Goal: Information Seeking & Learning: Learn about a topic

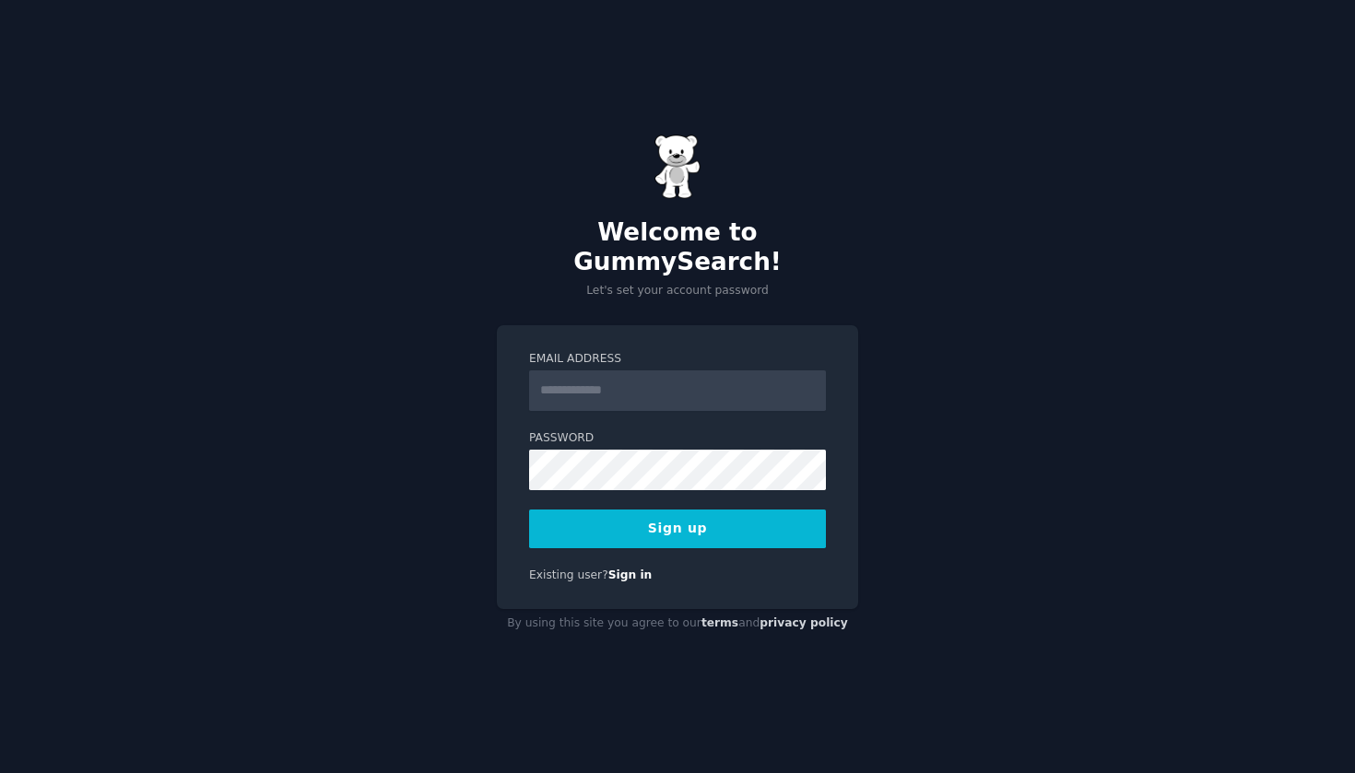
click at [583, 382] on input "Email Address" at bounding box center [677, 390] width 297 height 41
type input "**********"
click at [681, 510] on button "Sign up" at bounding box center [677, 529] width 297 height 39
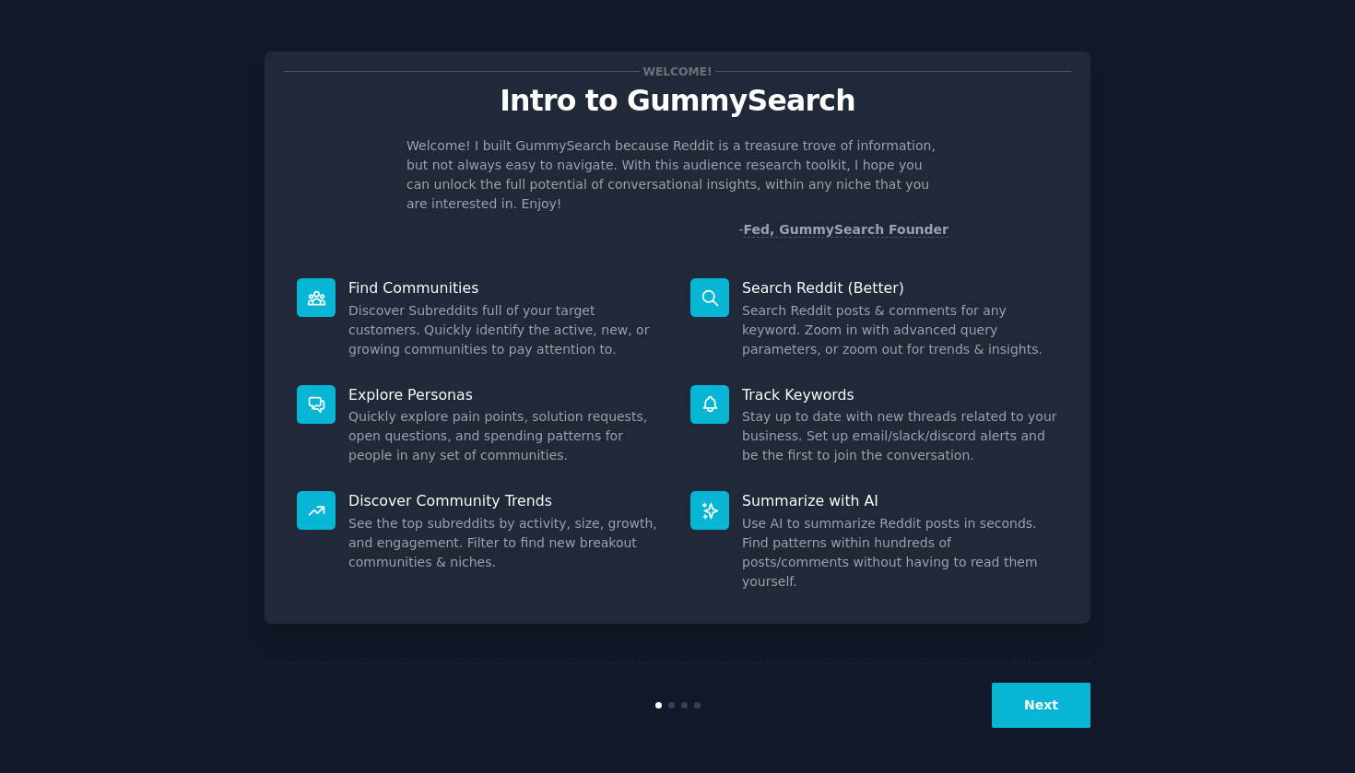
click at [1039, 698] on button "Next" at bounding box center [1041, 705] width 99 height 45
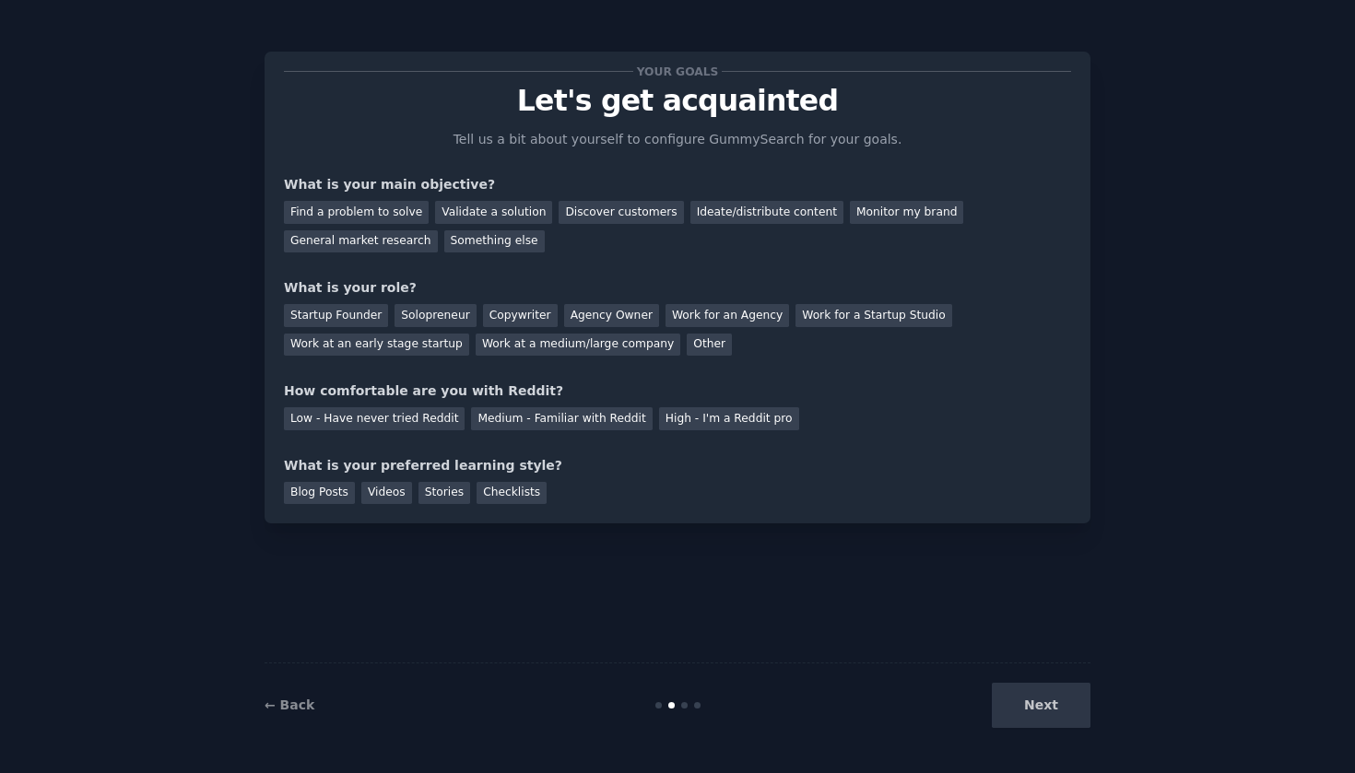
click at [1039, 698] on div "Next" at bounding box center [953, 705] width 276 height 45
click at [400, 221] on div "Find a problem to solve" at bounding box center [356, 212] width 145 height 23
click at [466, 209] on div "Validate a solution" at bounding box center [493, 212] width 117 height 23
click at [380, 212] on div "Find a problem to solve" at bounding box center [356, 212] width 145 height 23
click at [346, 313] on div "Startup Founder" at bounding box center [336, 315] width 104 height 23
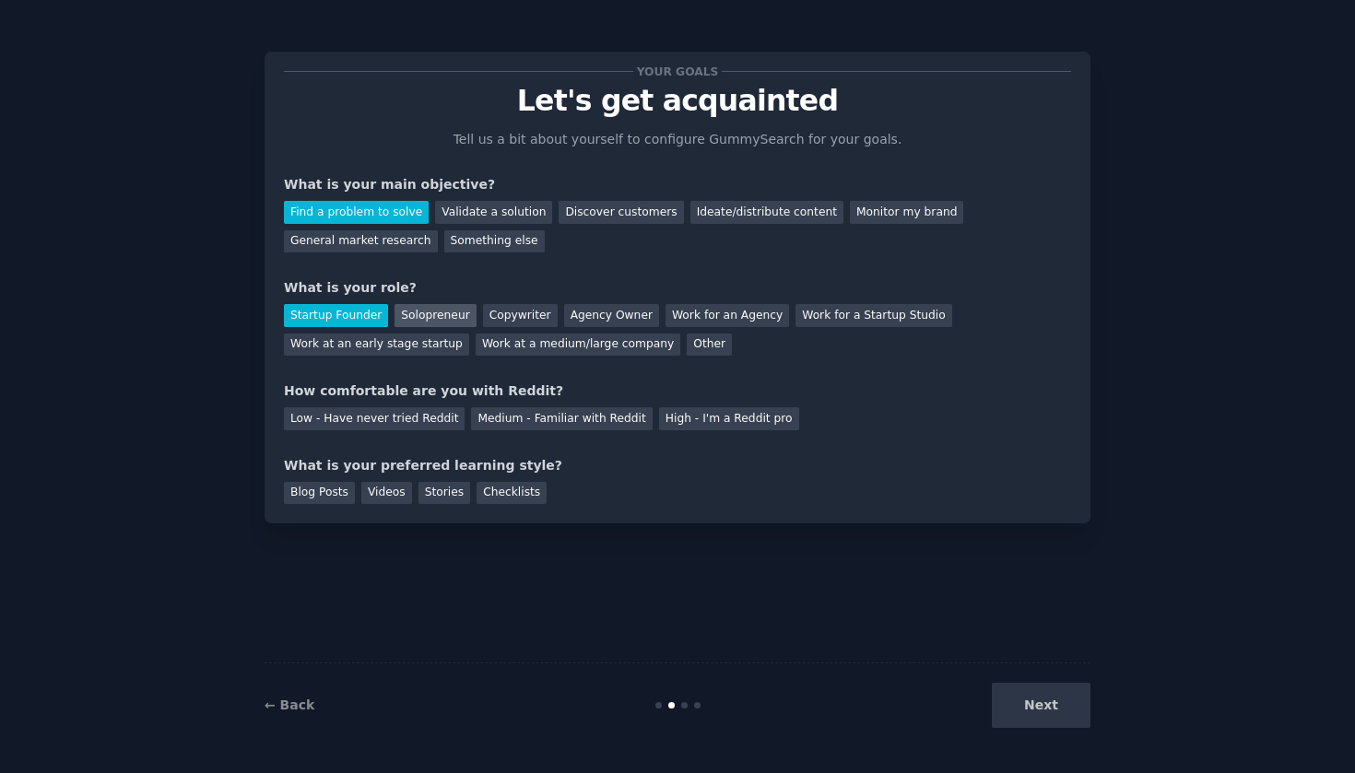
click at [413, 312] on div "Solopreneur" at bounding box center [434, 315] width 81 height 23
click at [522, 418] on div "Medium - Familiar with Reddit" at bounding box center [561, 418] width 181 height 23
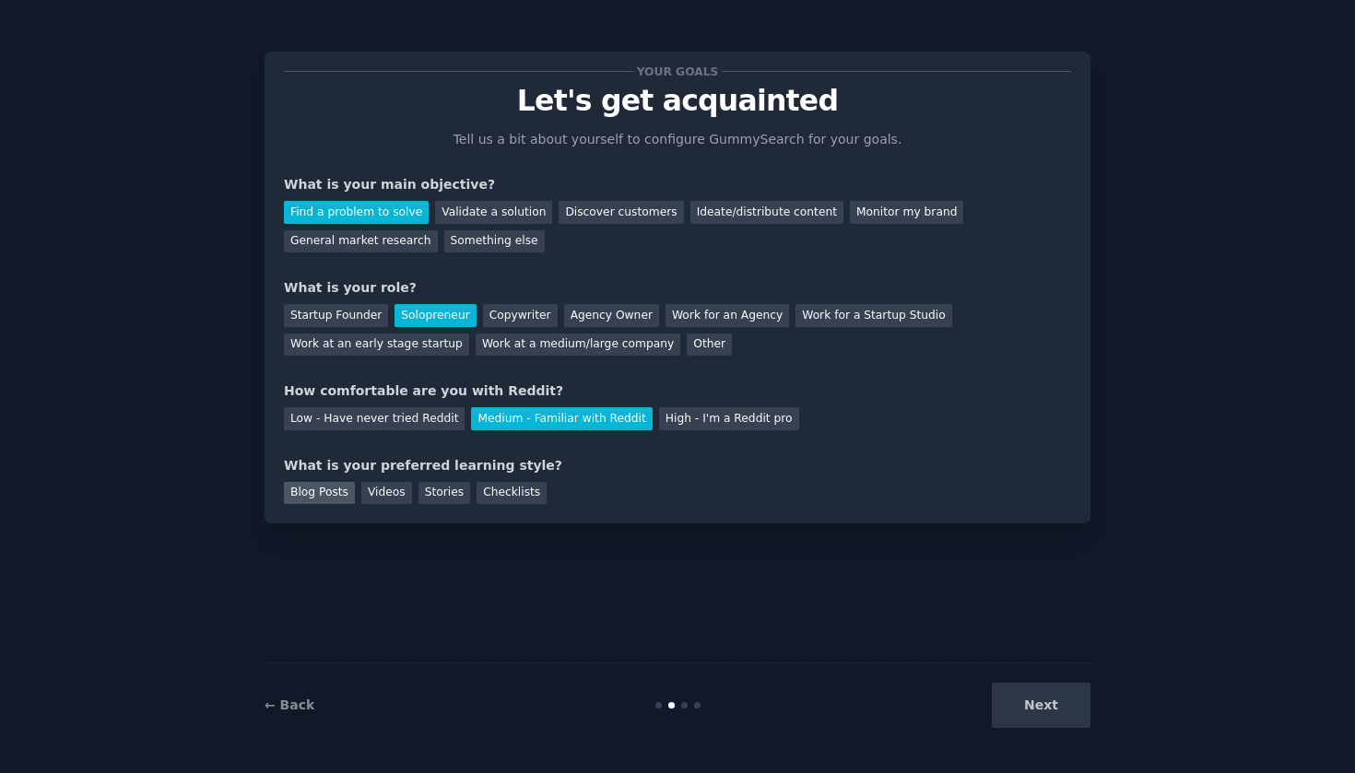
click at [328, 482] on div "Blog Posts" at bounding box center [319, 493] width 71 height 23
click at [430, 483] on div "Stories" at bounding box center [444, 493] width 52 height 23
click at [337, 490] on div "Blog Posts" at bounding box center [319, 493] width 71 height 23
click at [1071, 699] on button "Next" at bounding box center [1041, 705] width 99 height 45
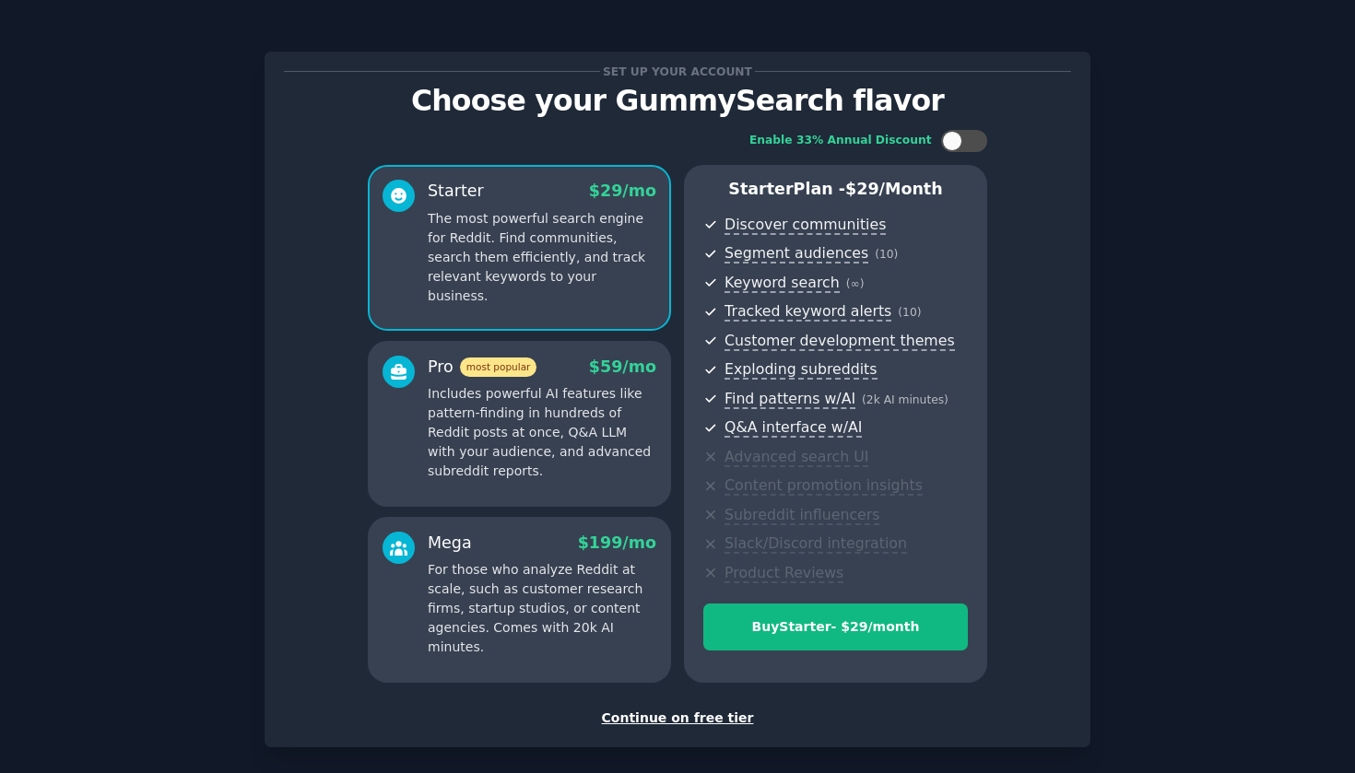
click at [677, 710] on div "Continue on free tier" at bounding box center [677, 718] width 787 height 19
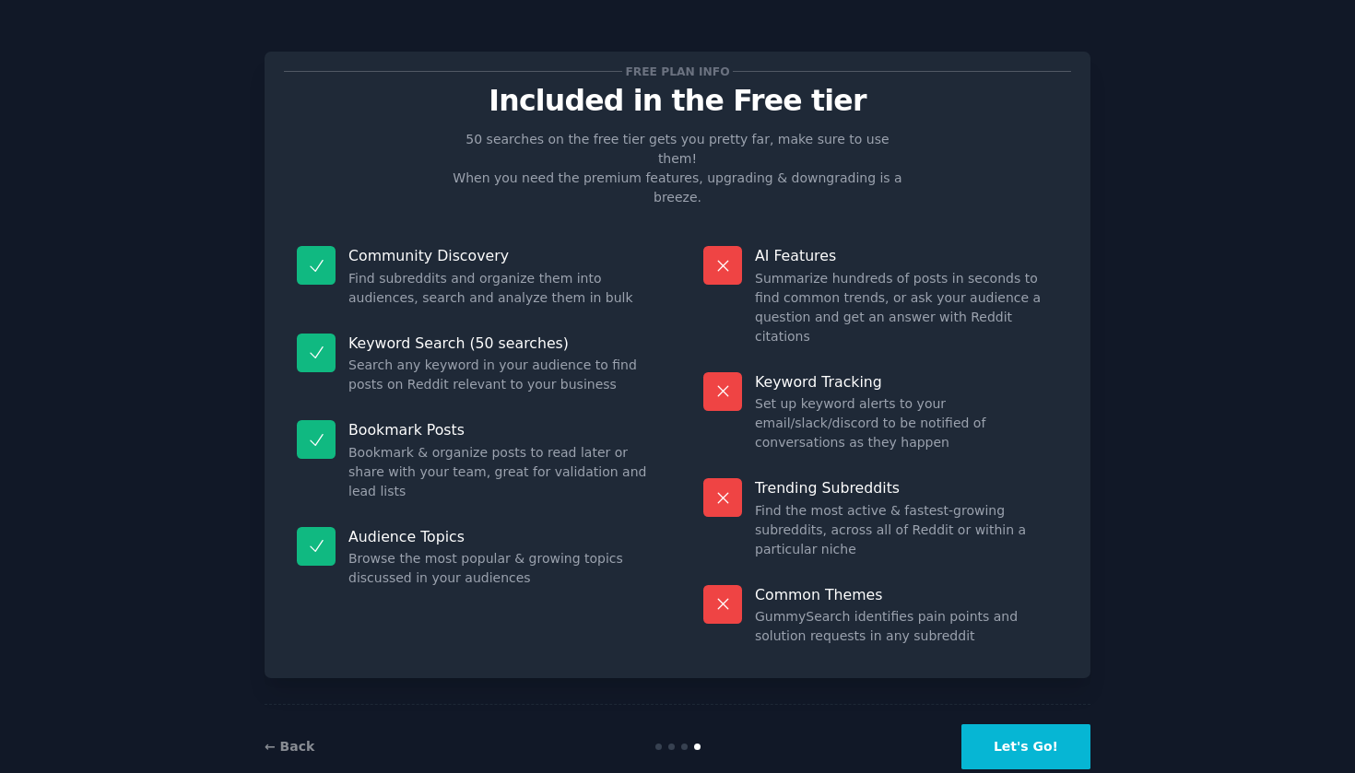
click at [1022, 724] on button "Let's Go!" at bounding box center [1025, 746] width 129 height 45
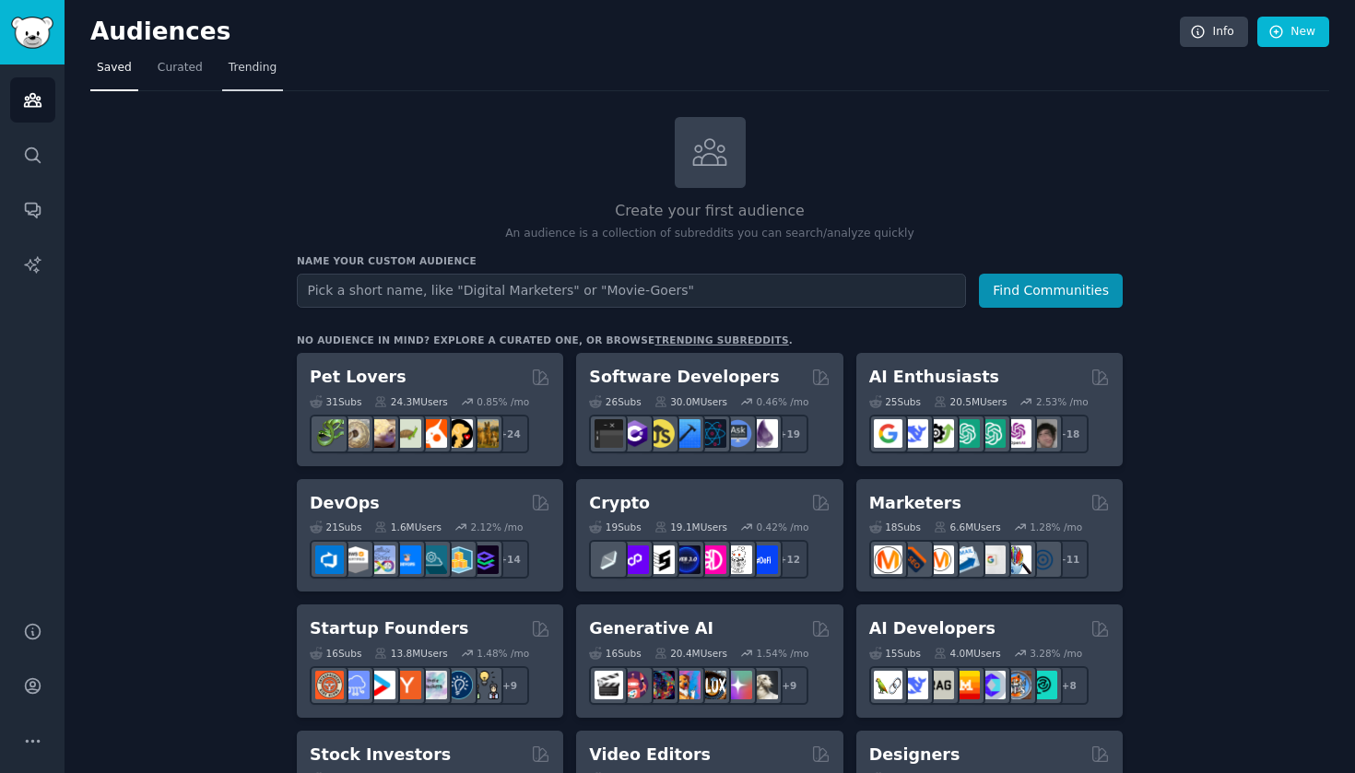
click at [265, 72] on span "Trending" at bounding box center [253, 68] width 48 height 17
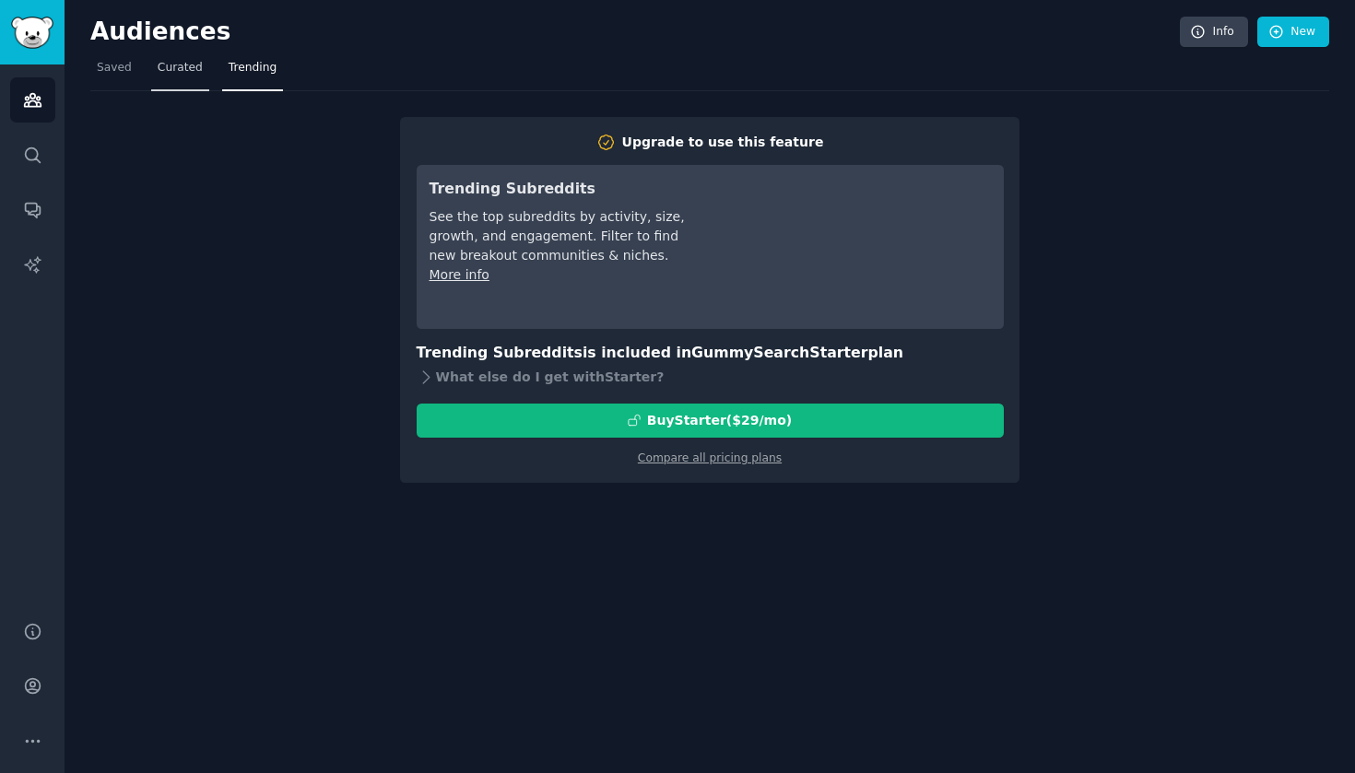
click at [190, 61] on span "Curated" at bounding box center [180, 68] width 45 height 17
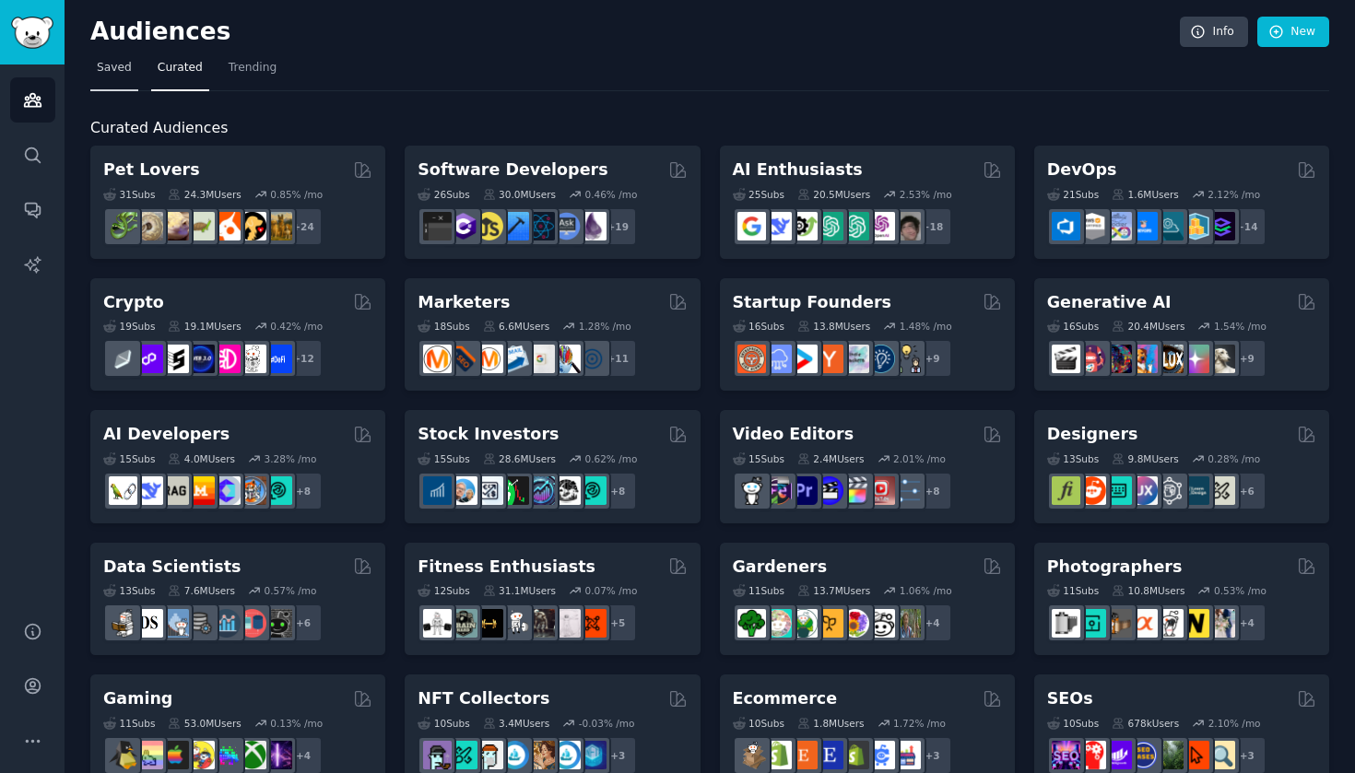
click at [115, 76] on link "Saved" at bounding box center [114, 72] width 48 height 38
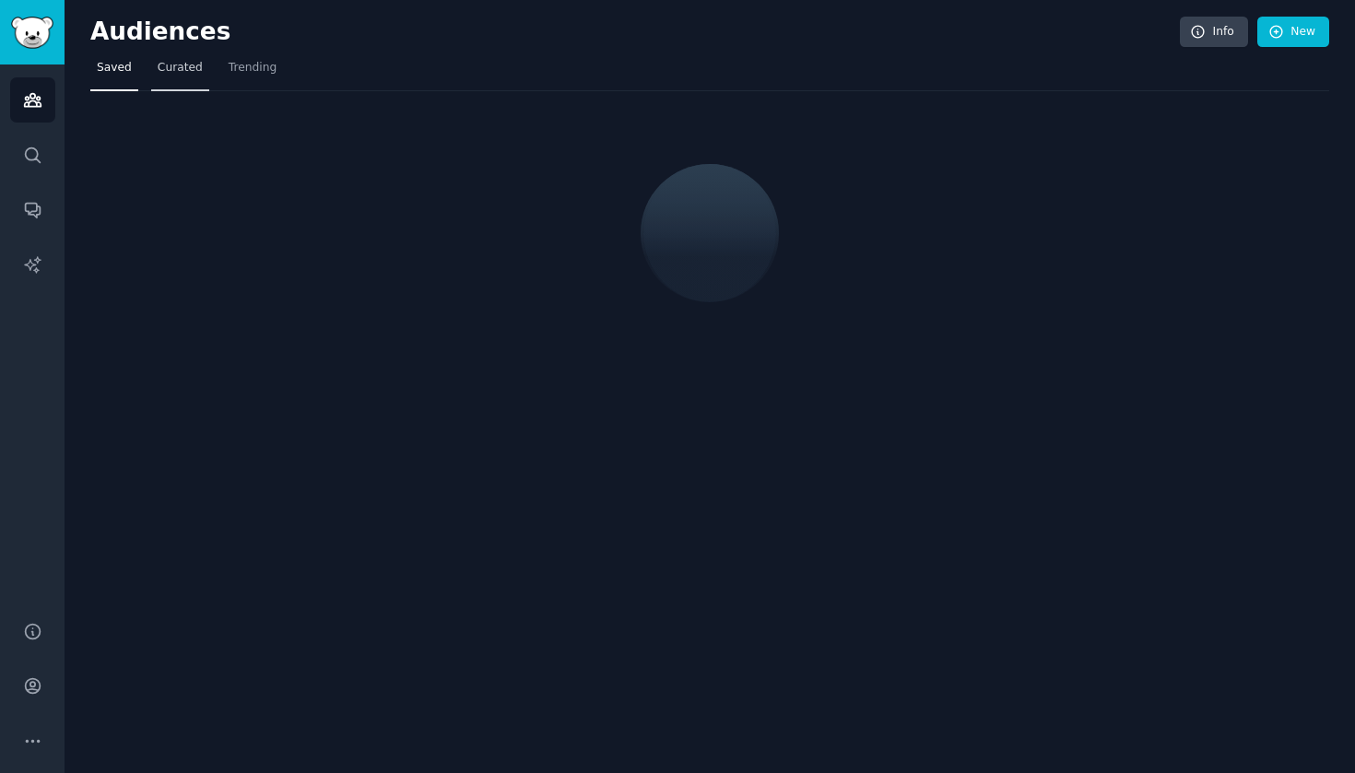
click at [165, 63] on span "Curated" at bounding box center [180, 68] width 45 height 17
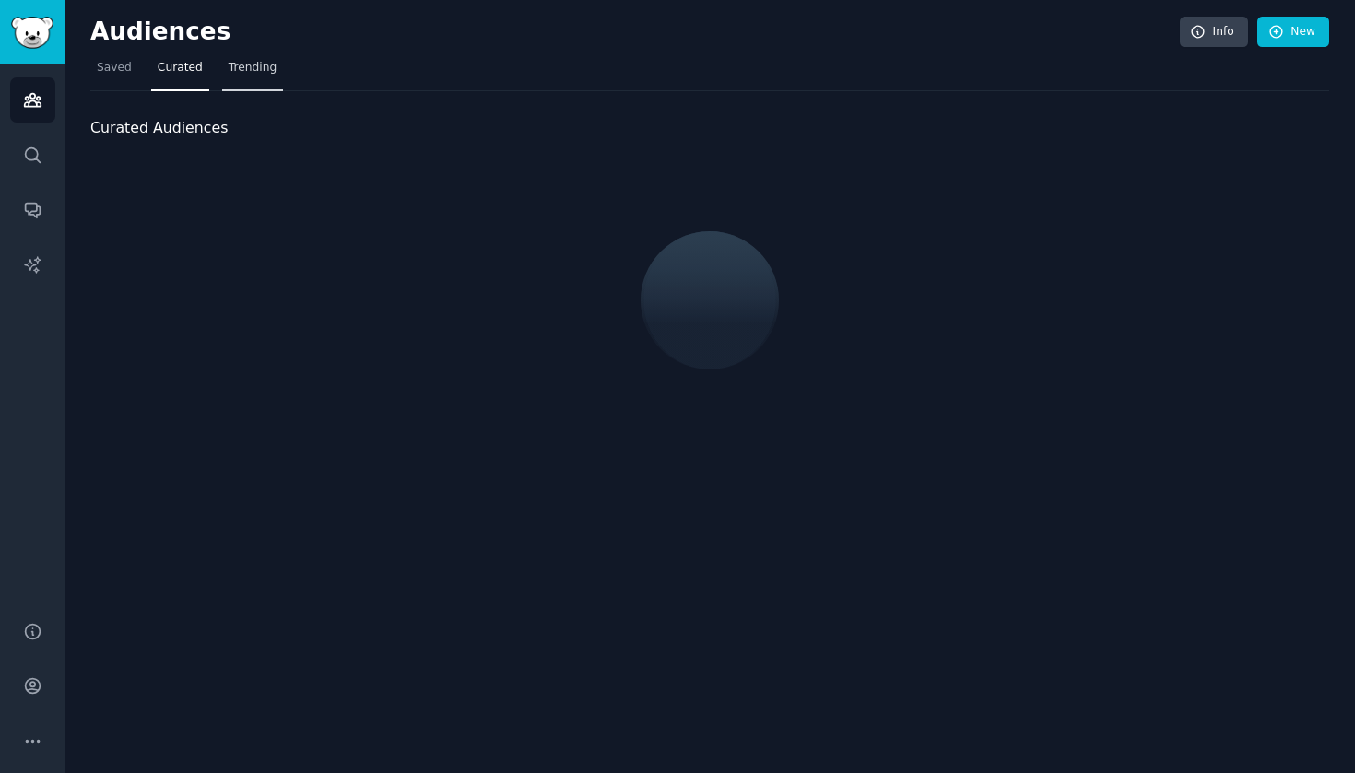
click at [232, 61] on span "Trending" at bounding box center [253, 68] width 48 height 17
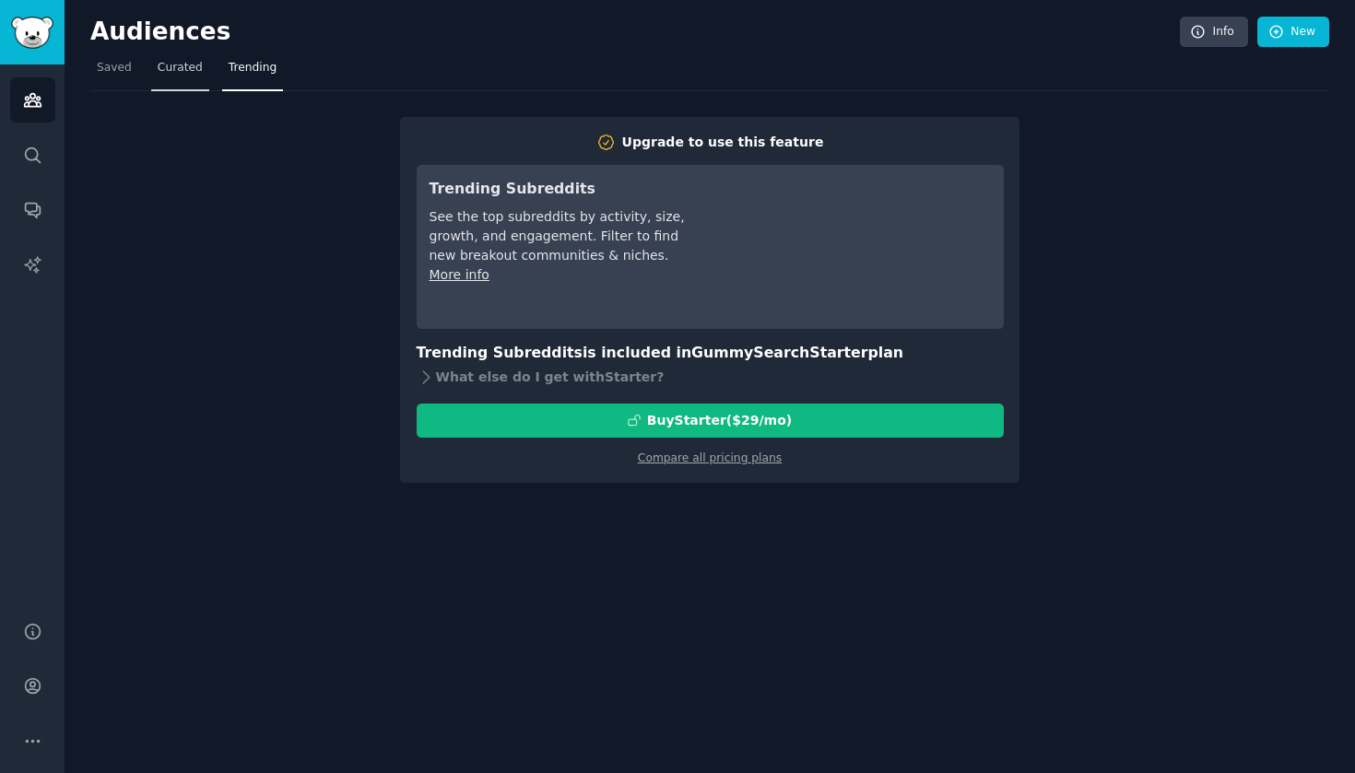
click at [184, 76] on link "Curated" at bounding box center [180, 72] width 58 height 38
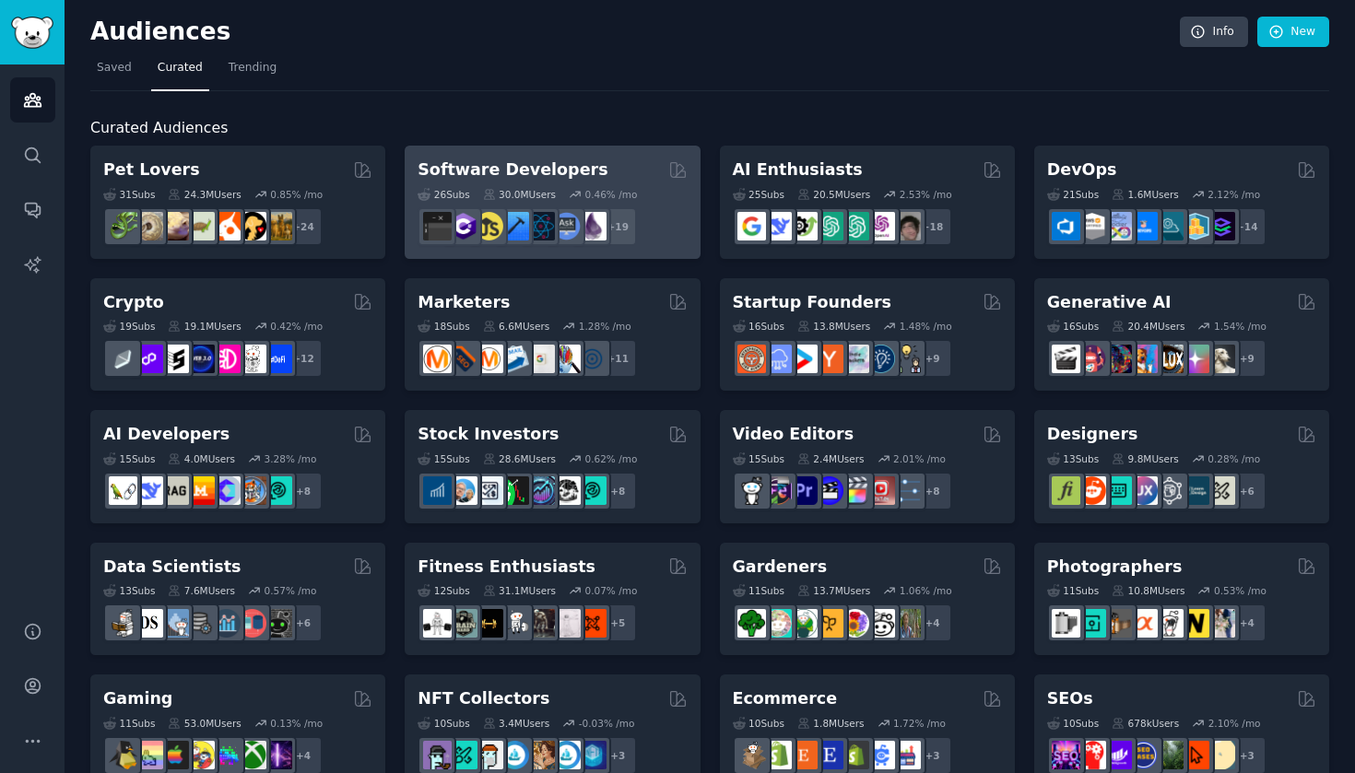
click at [628, 164] on div "Software Developers" at bounding box center [551, 169] width 269 height 23
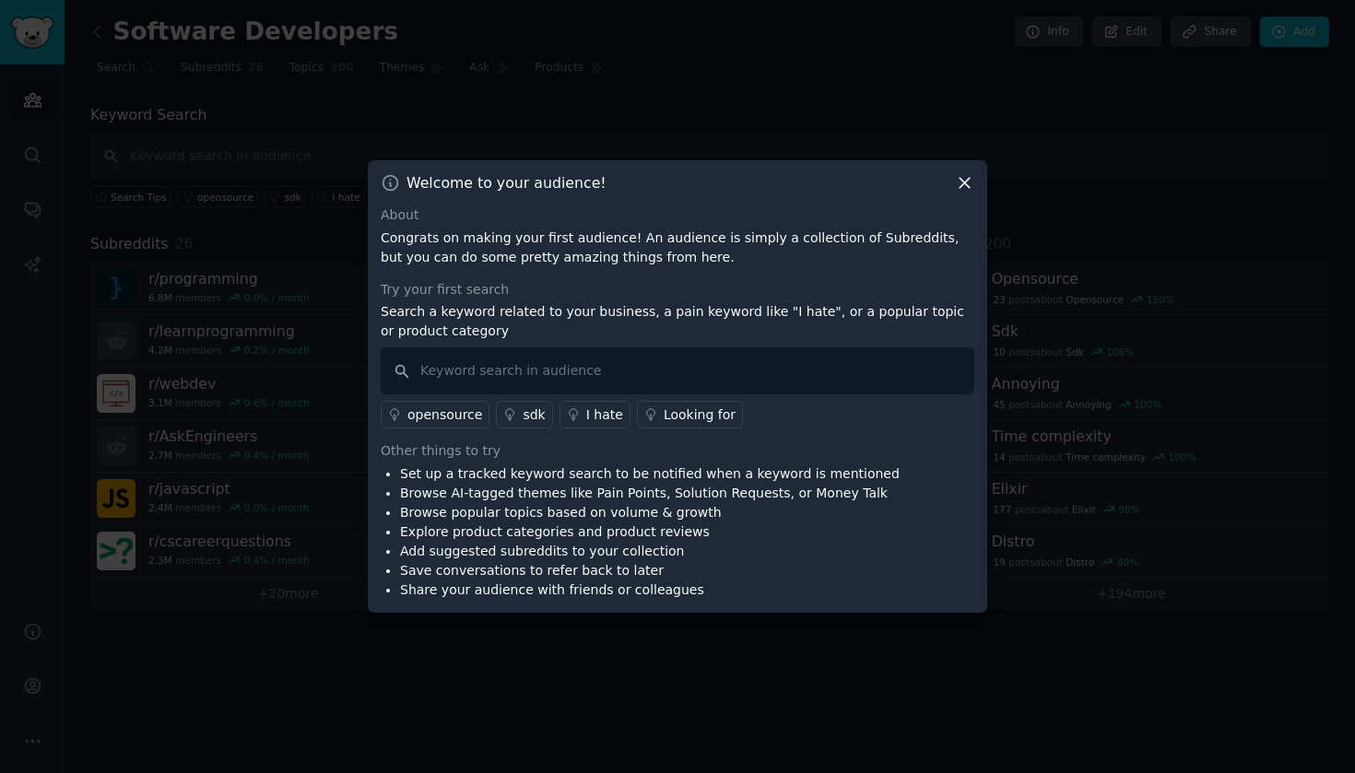
click at [971, 184] on icon at bounding box center [964, 182] width 19 height 19
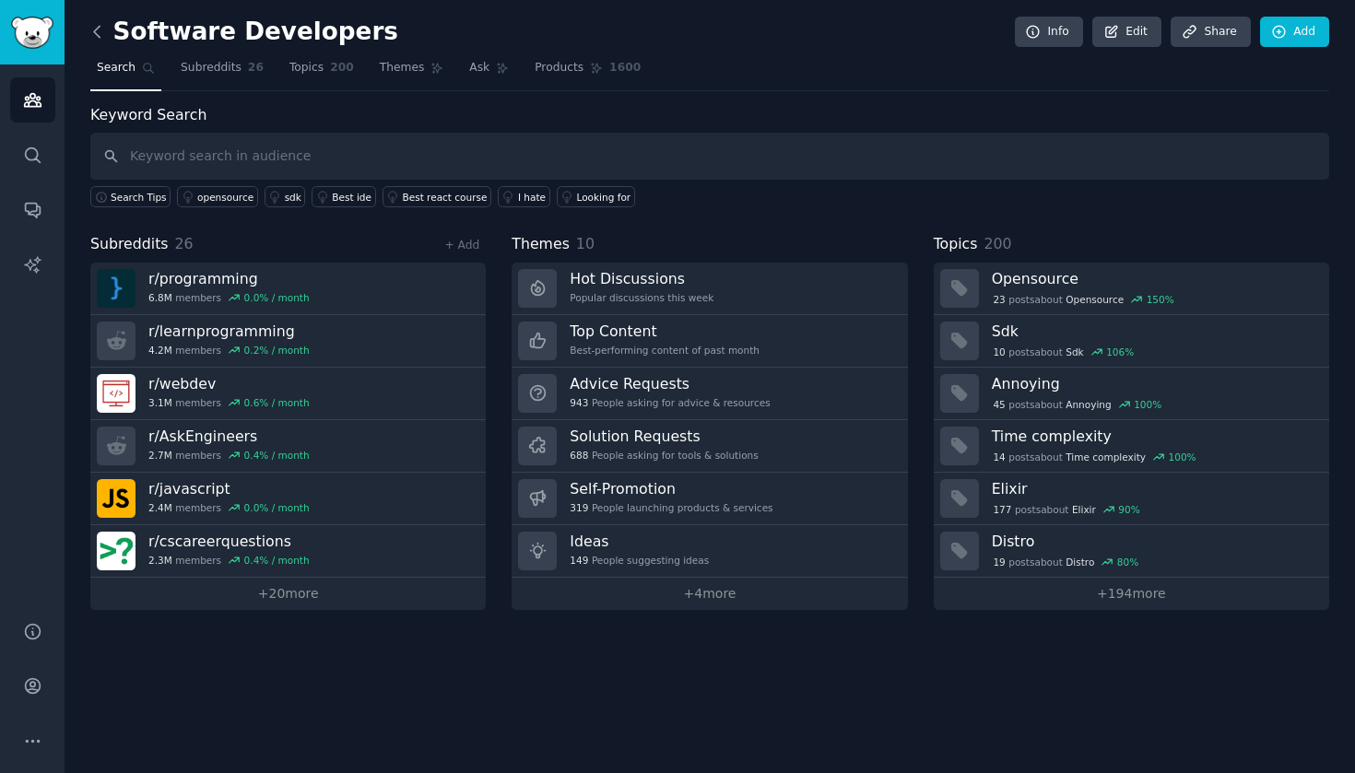
click at [94, 31] on icon at bounding box center [97, 31] width 6 height 11
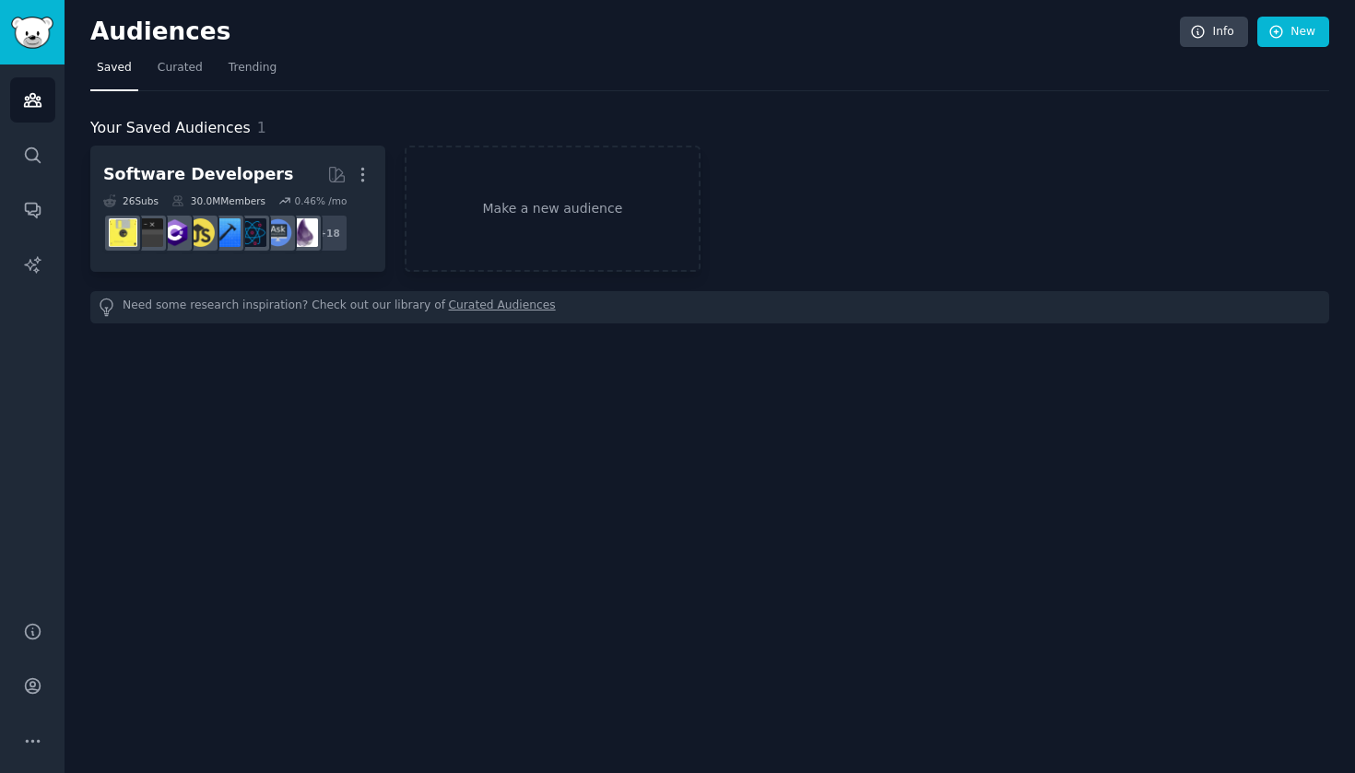
click at [94, 31] on h2 "Audiences" at bounding box center [634, 32] width 1089 height 29
click at [41, 102] on icon "Sidebar" at bounding box center [32, 99] width 19 height 19
click at [35, 258] on icon "Sidebar" at bounding box center [32, 264] width 19 height 19
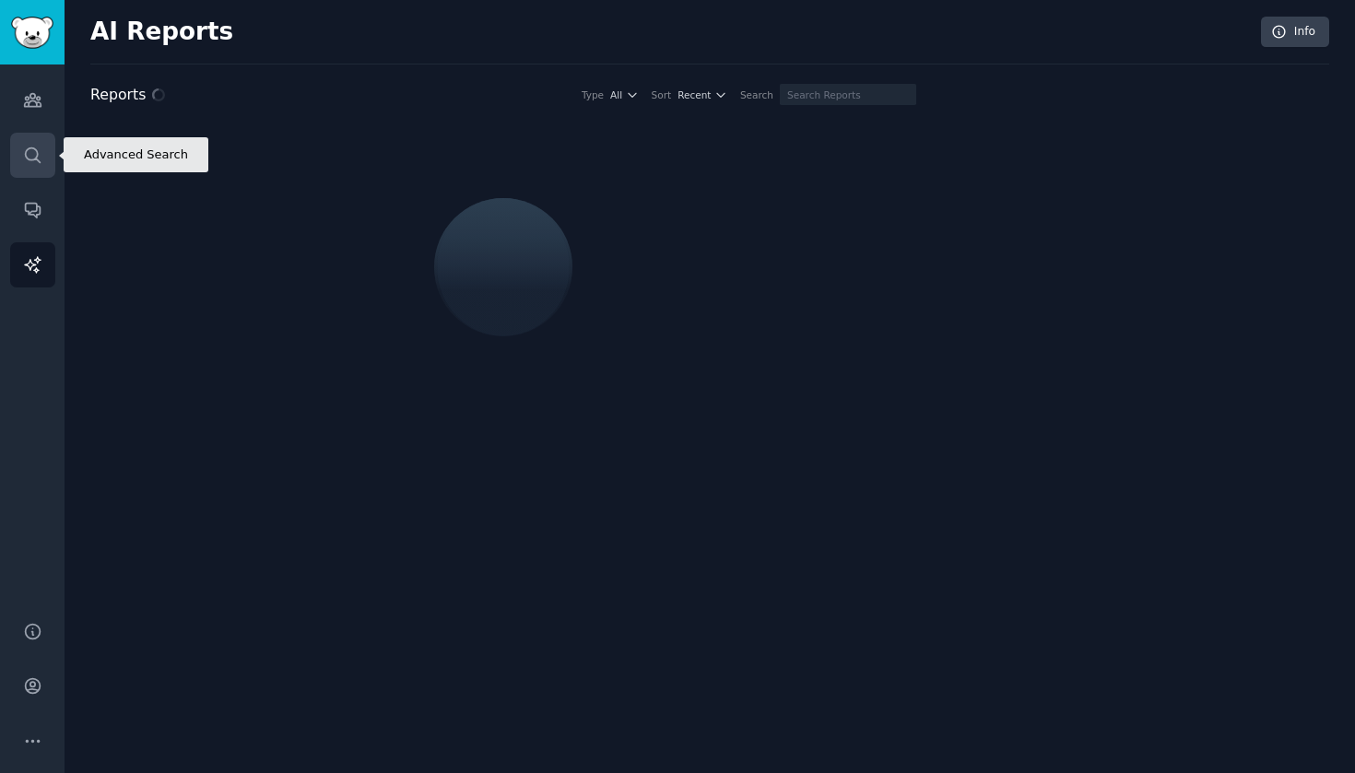
click at [41, 160] on icon "Sidebar" at bounding box center [32, 155] width 19 height 19
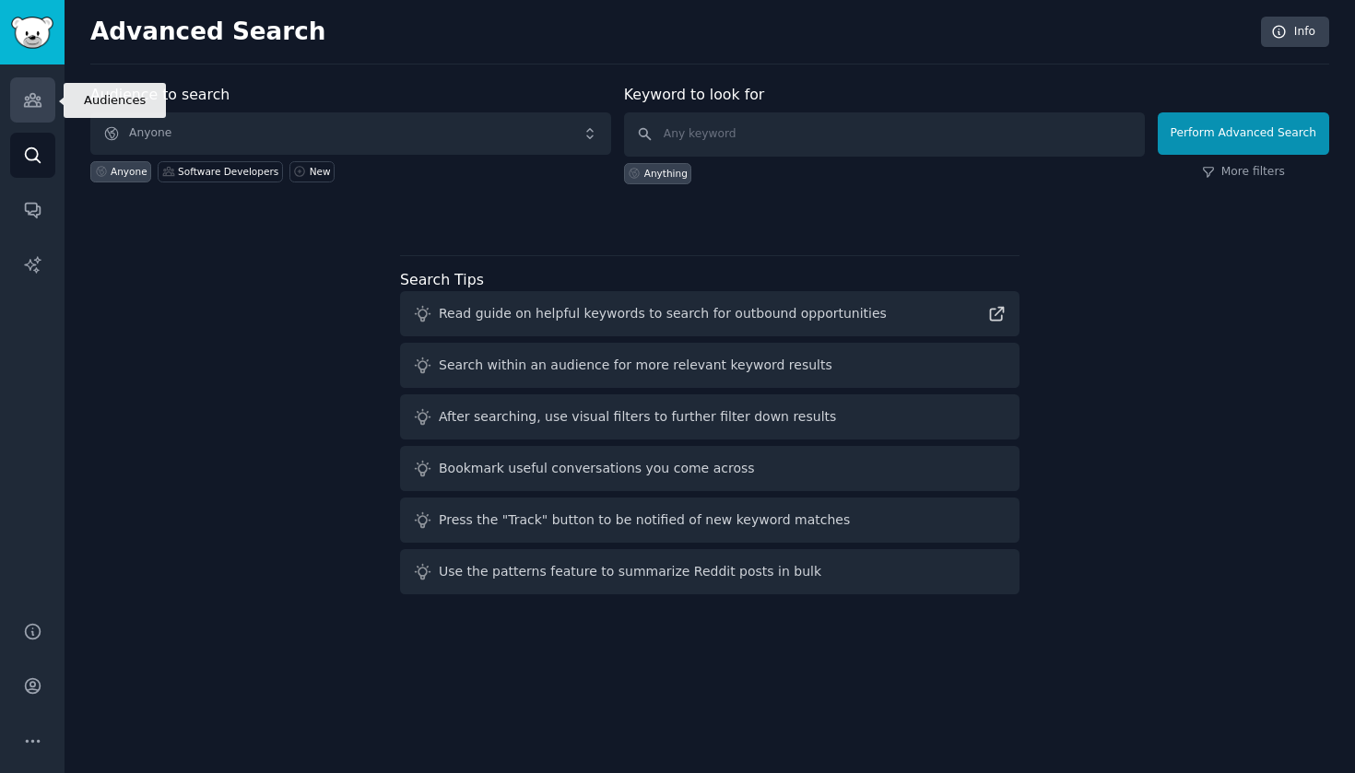
click at [41, 103] on icon "Sidebar" at bounding box center [32, 99] width 19 height 19
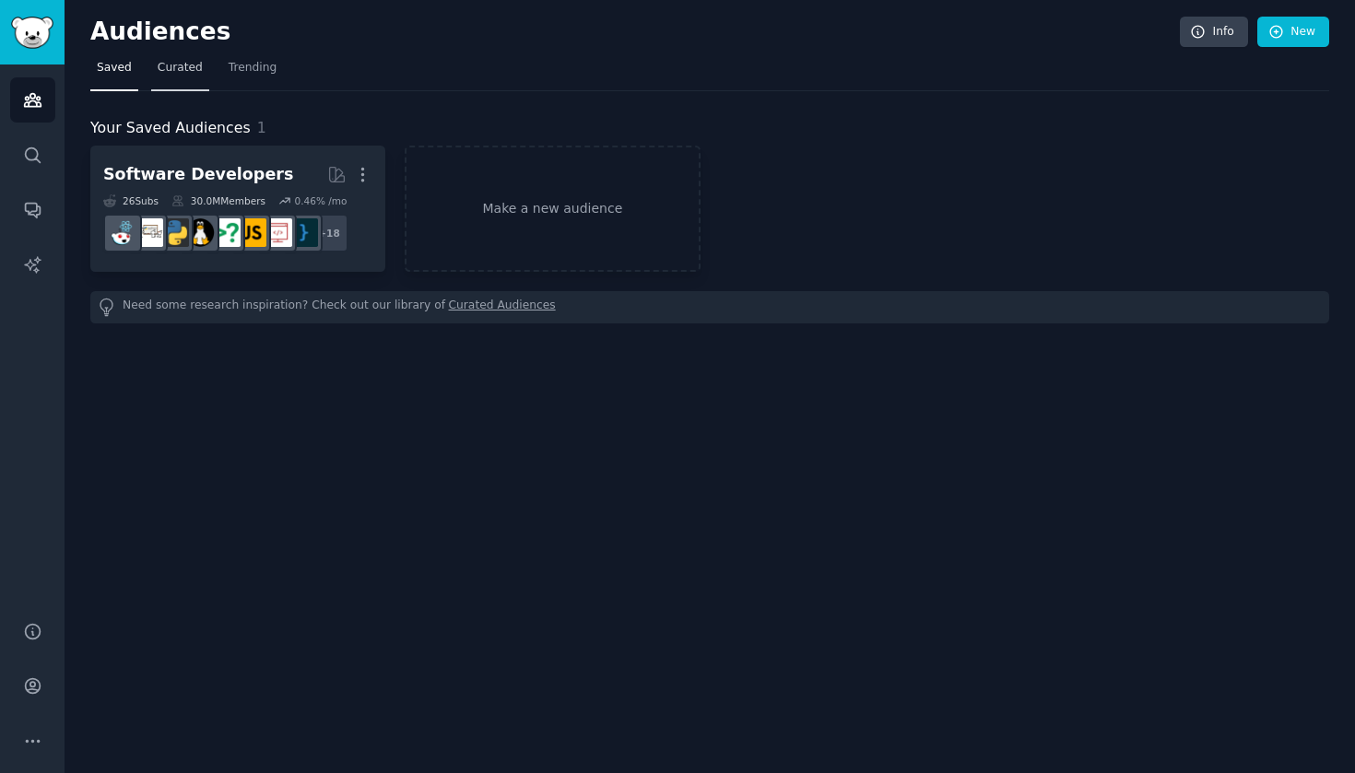
click at [166, 66] on span "Curated" at bounding box center [180, 68] width 45 height 17
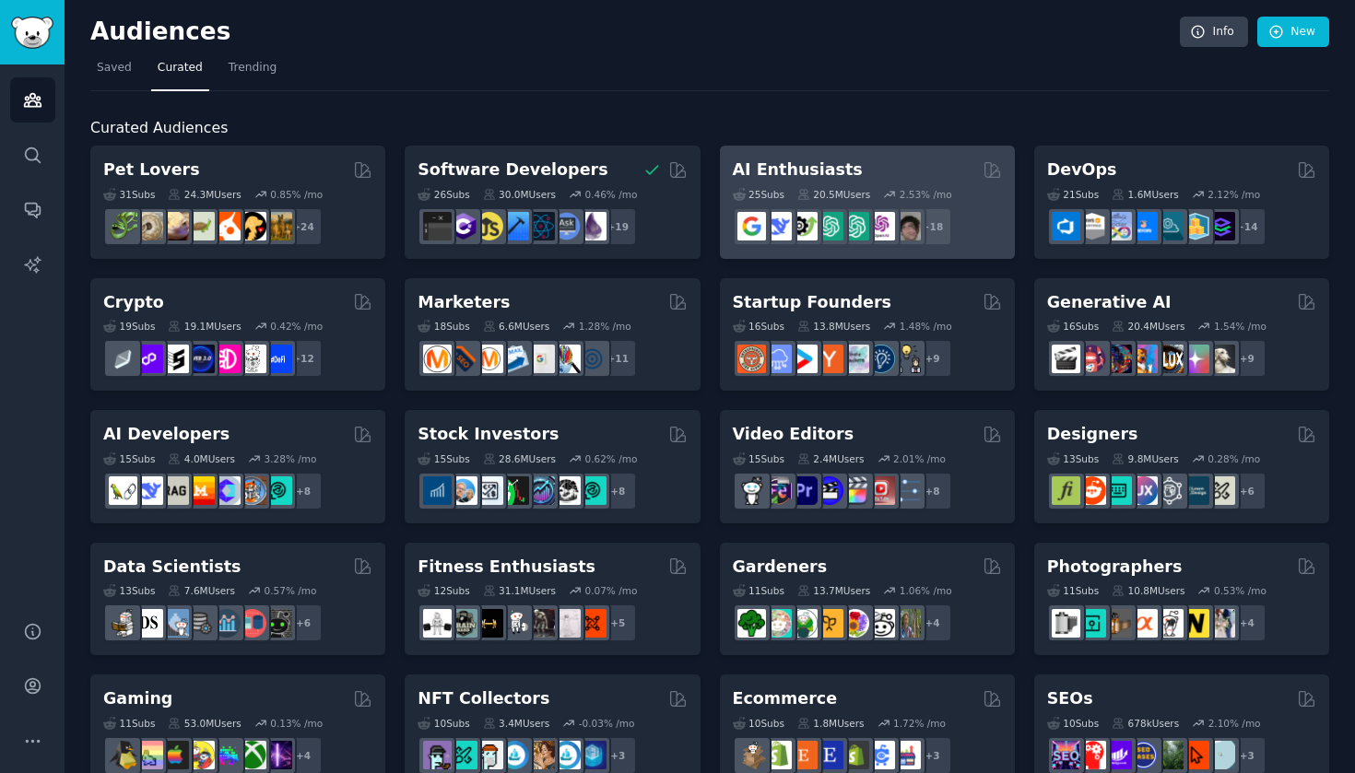
click at [812, 159] on h2 "AI Enthusiasts" at bounding box center [798, 169] width 130 height 23
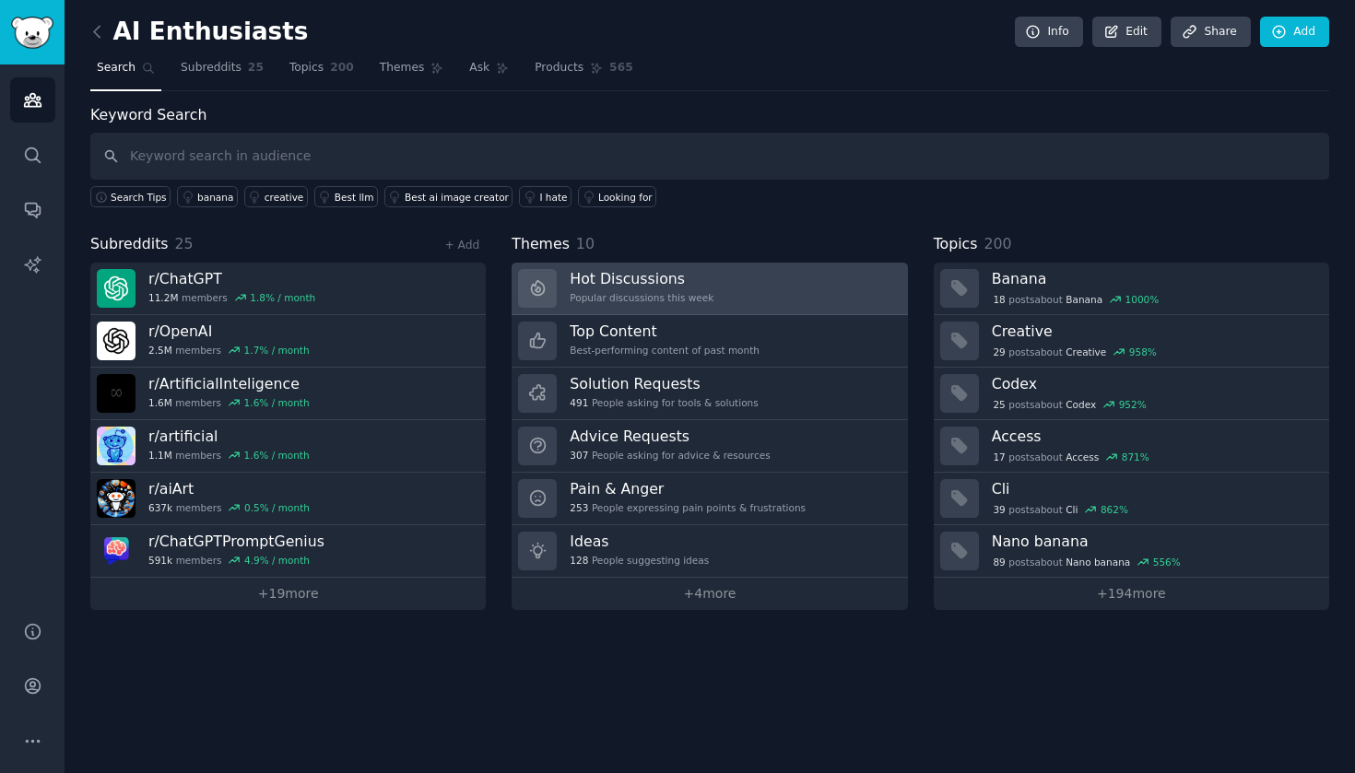
click at [703, 298] on div "Popular discussions this week" at bounding box center [641, 297] width 144 height 13
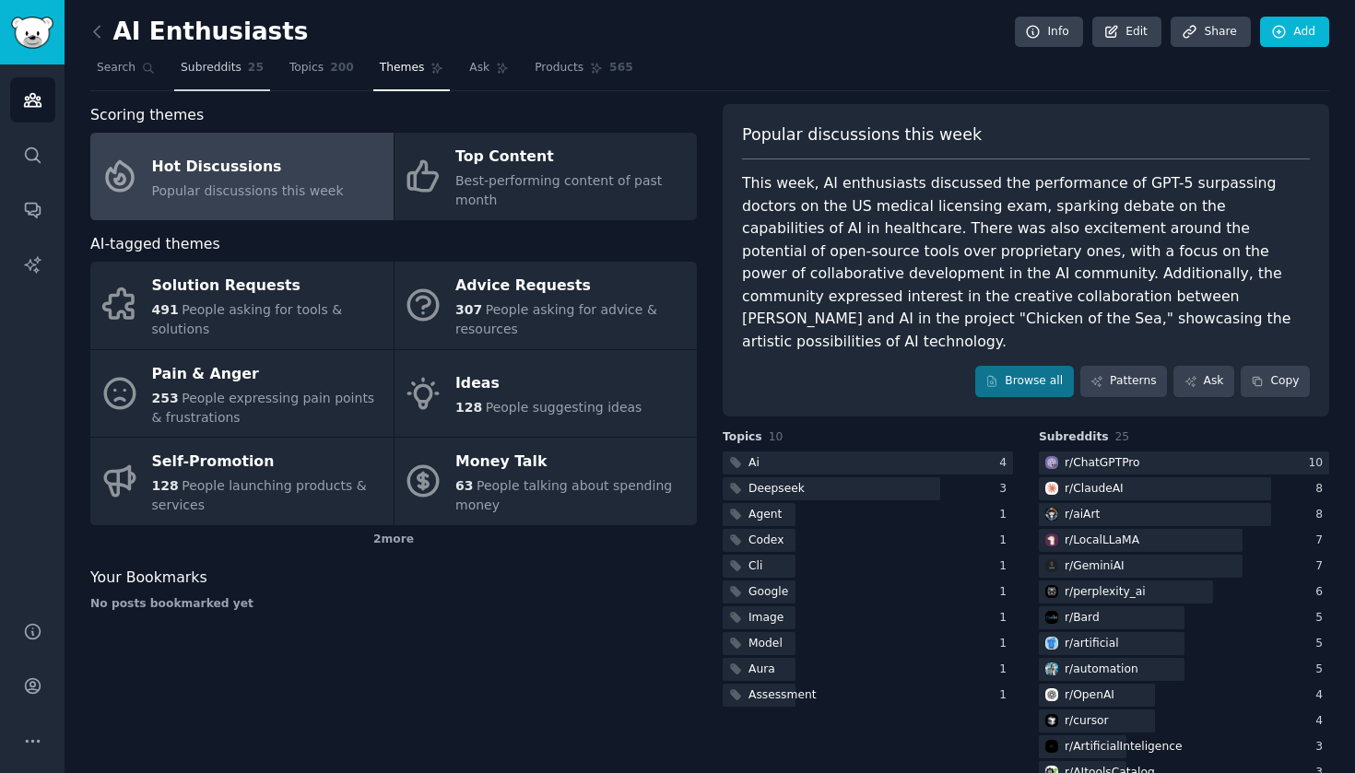
click at [233, 77] on link "Subreddits 25" at bounding box center [222, 72] width 96 height 38
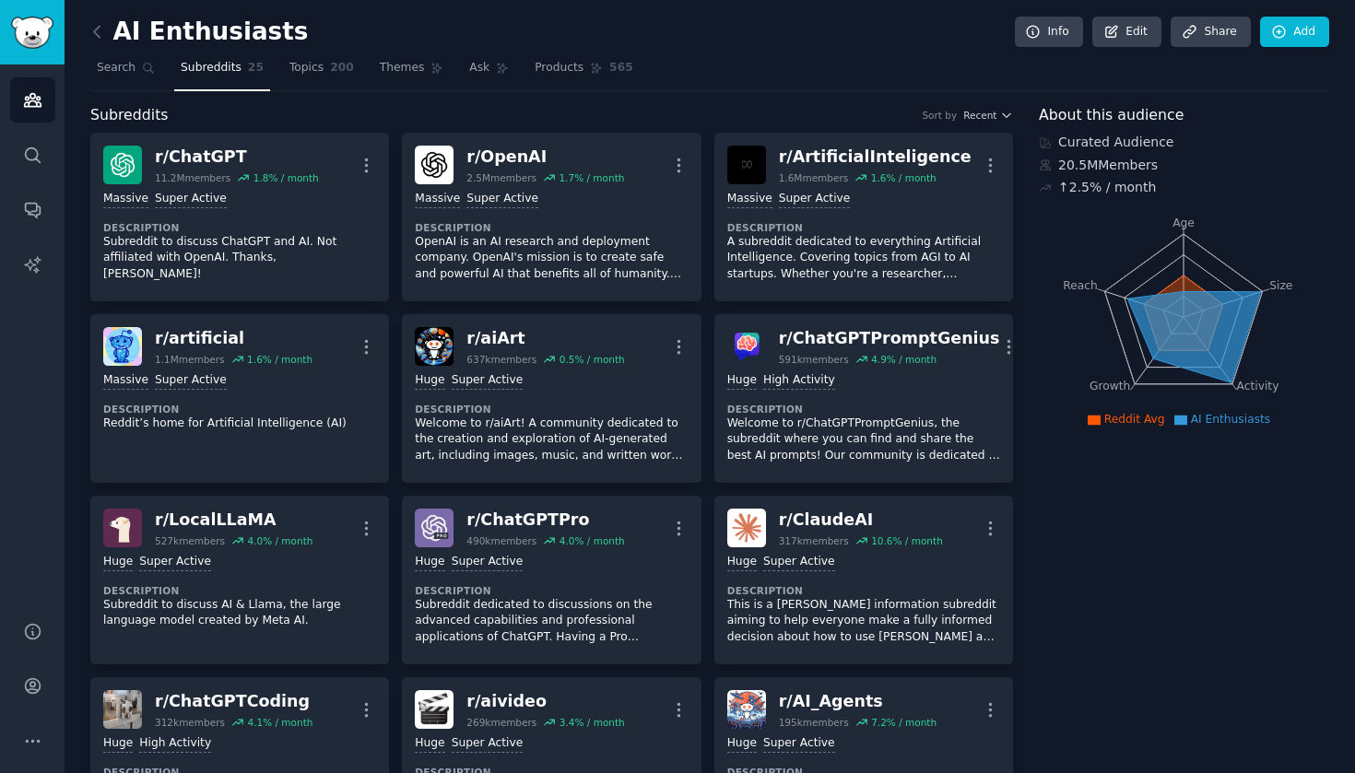
click at [107, 32] on link at bounding box center [101, 32] width 23 height 29
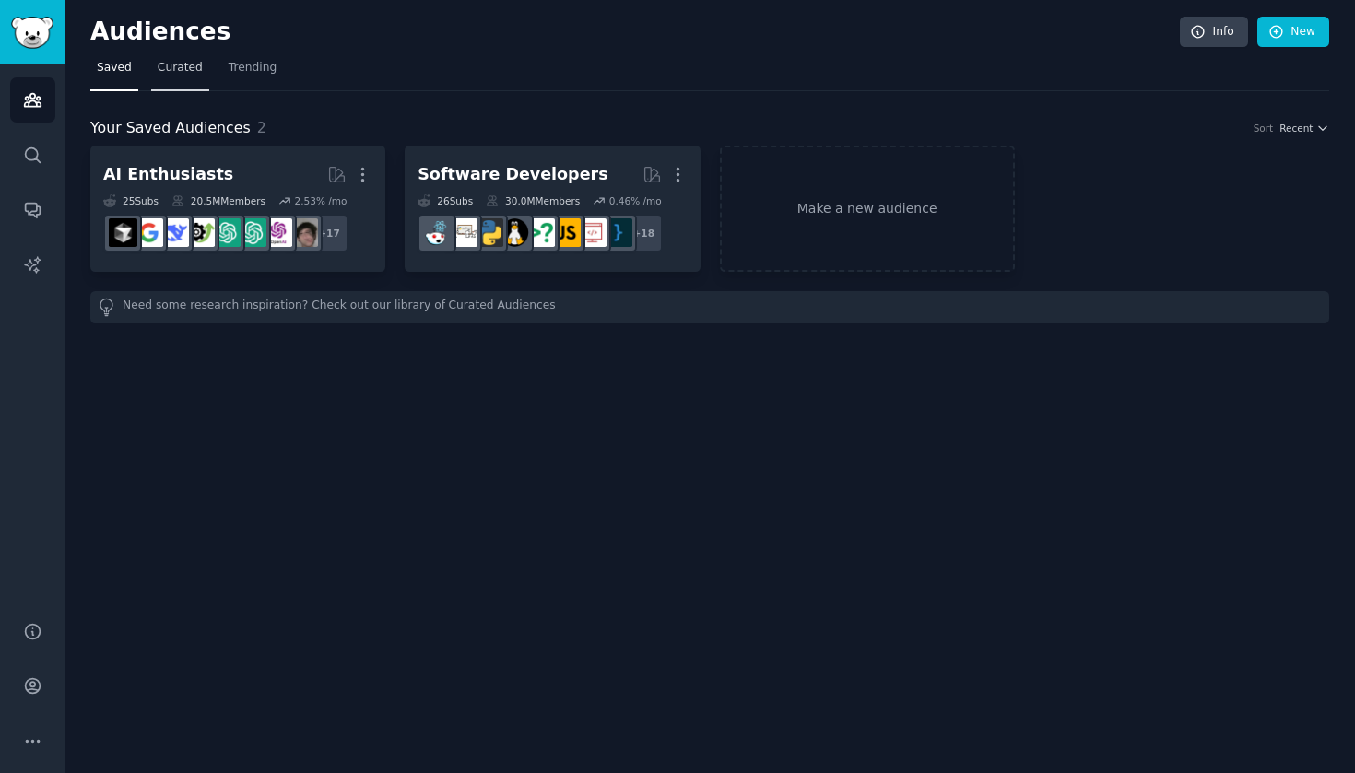
click at [165, 58] on link "Curated" at bounding box center [180, 72] width 58 height 38
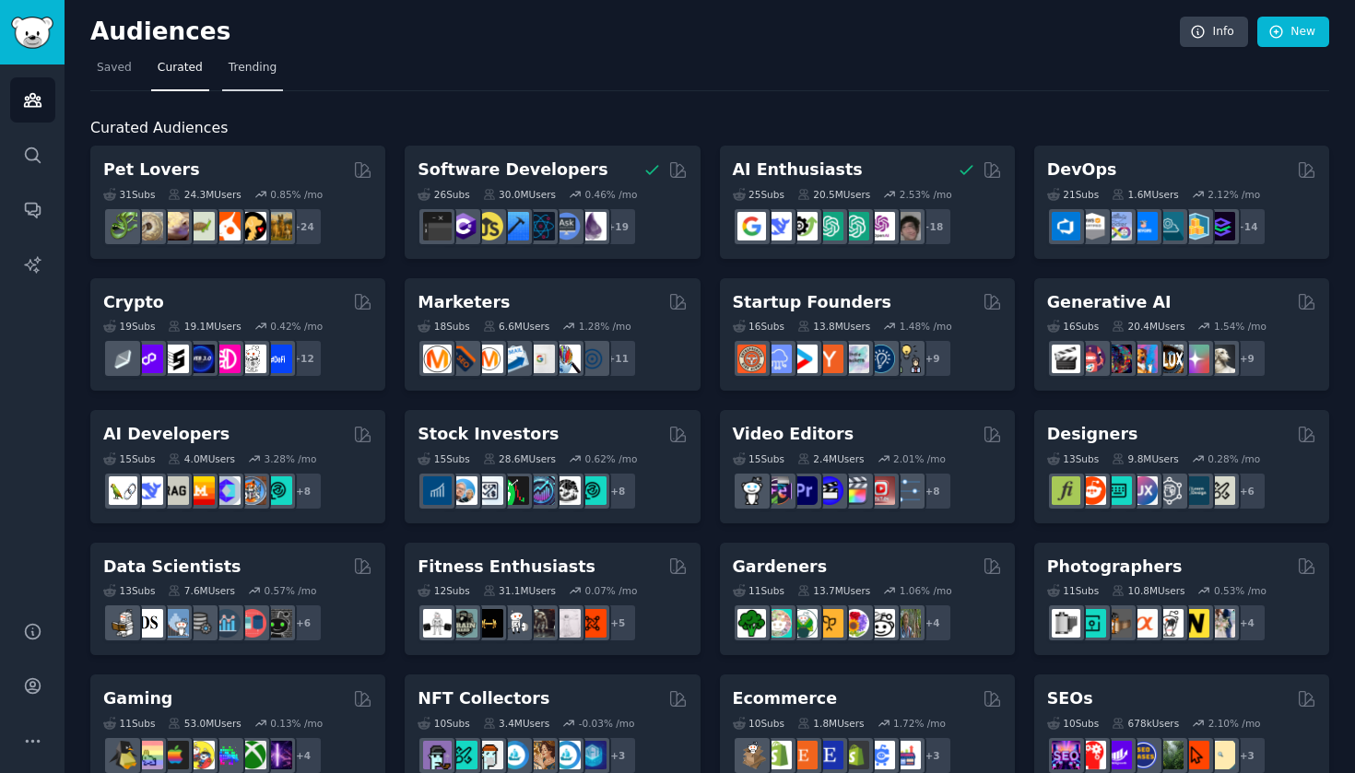
click at [260, 62] on span "Trending" at bounding box center [253, 68] width 48 height 17
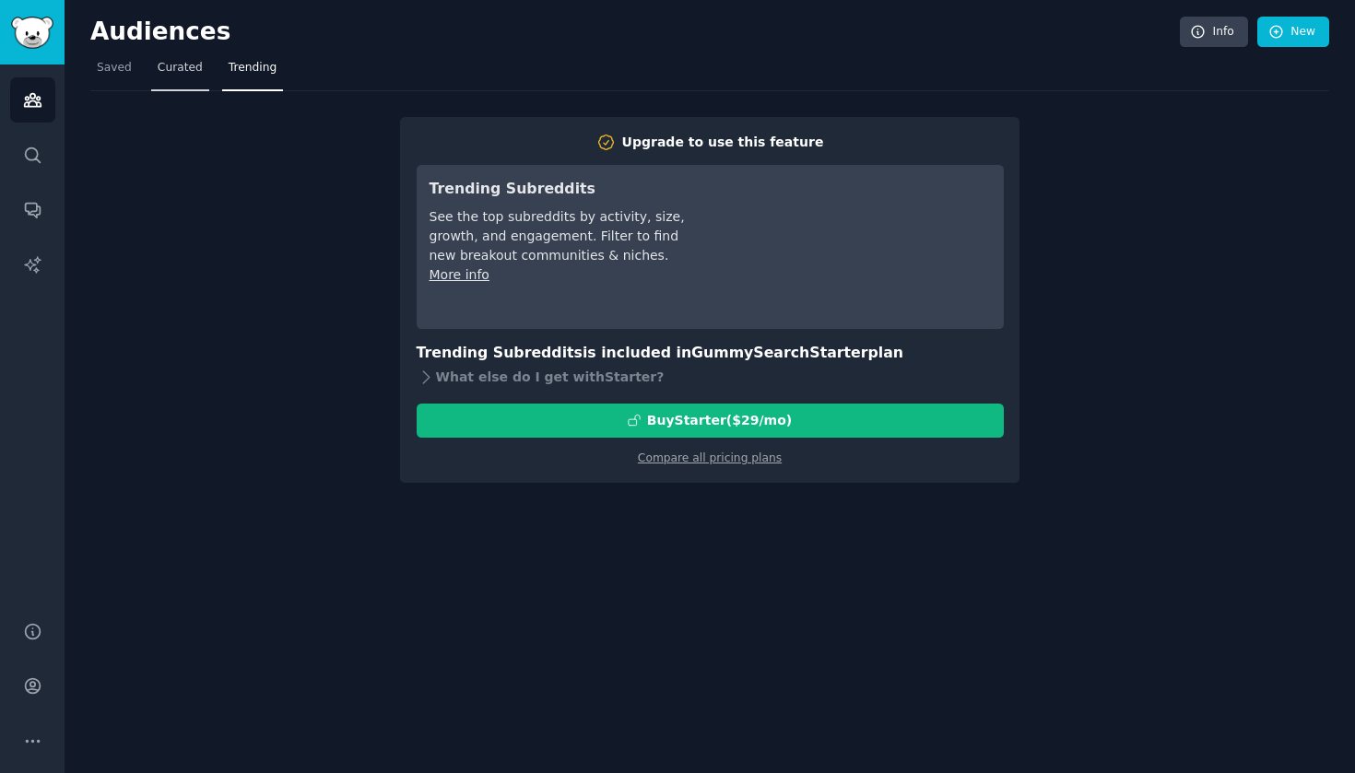
click at [192, 64] on span "Curated" at bounding box center [180, 68] width 45 height 17
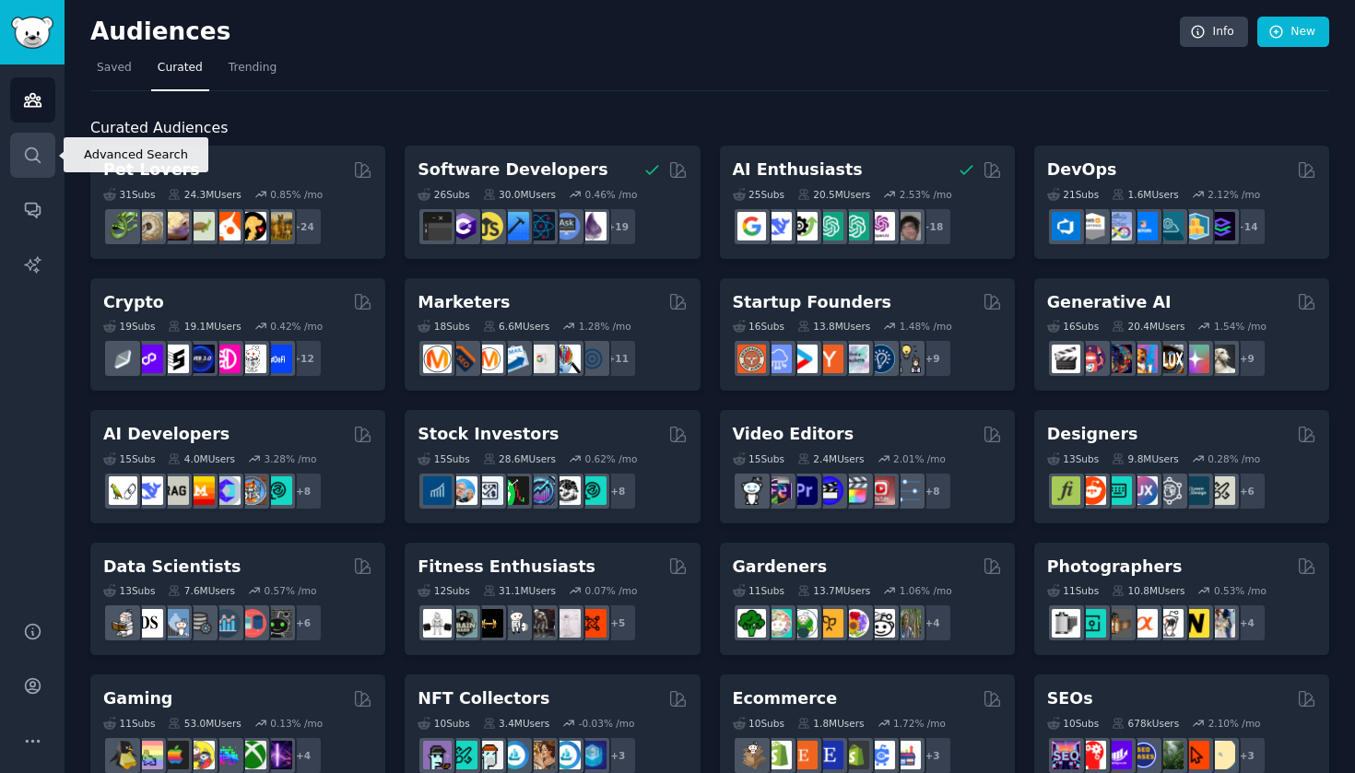
click at [41, 148] on icon "Sidebar" at bounding box center [32, 155] width 19 height 19
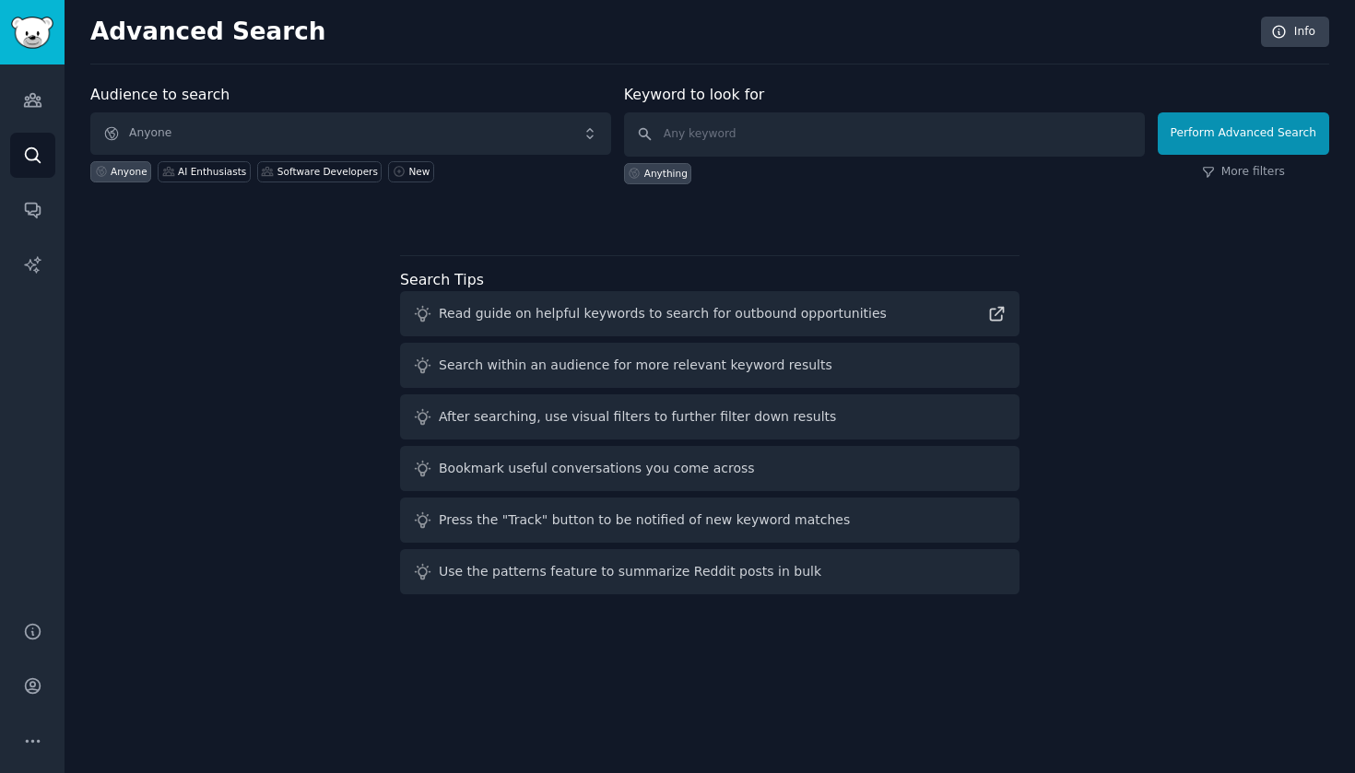
click at [184, 128] on span "Anyone" at bounding box center [350, 133] width 521 height 42
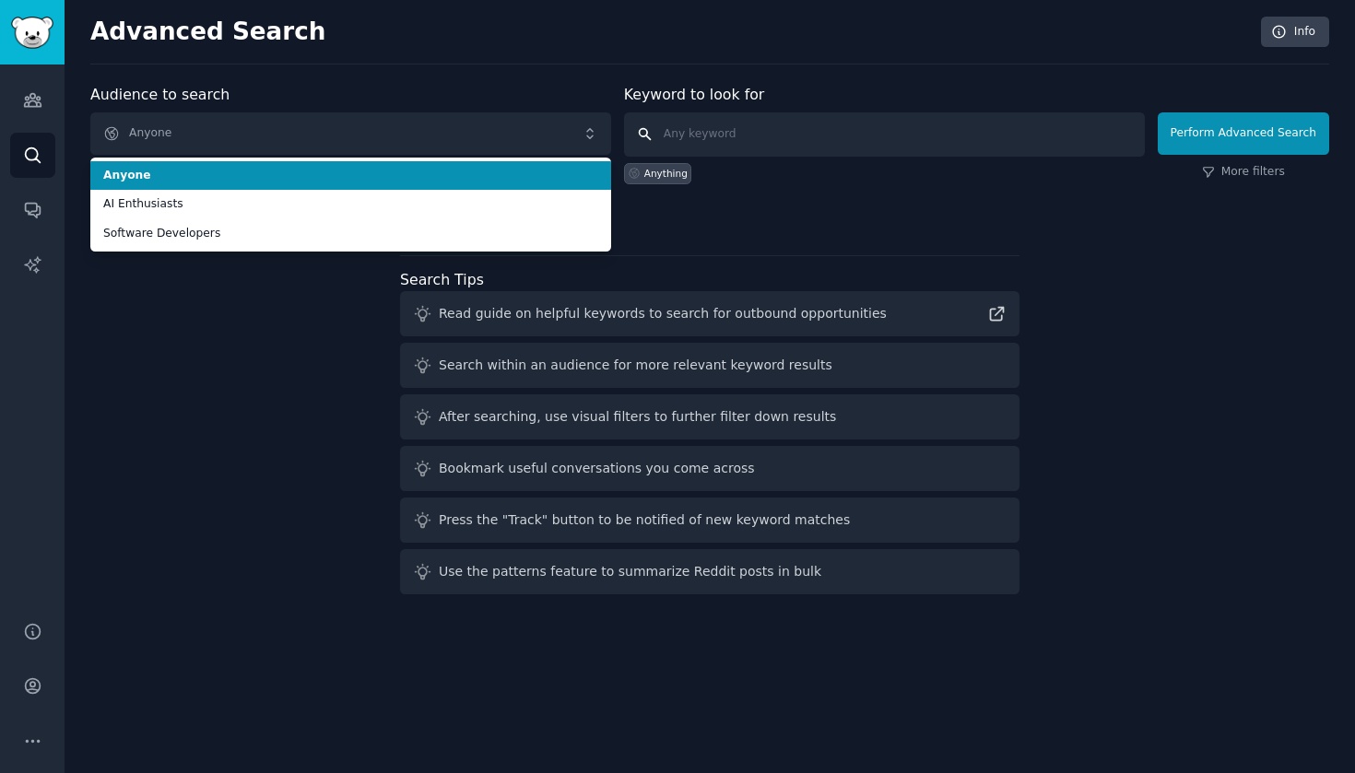
click at [755, 137] on input "text" at bounding box center [884, 134] width 521 height 44
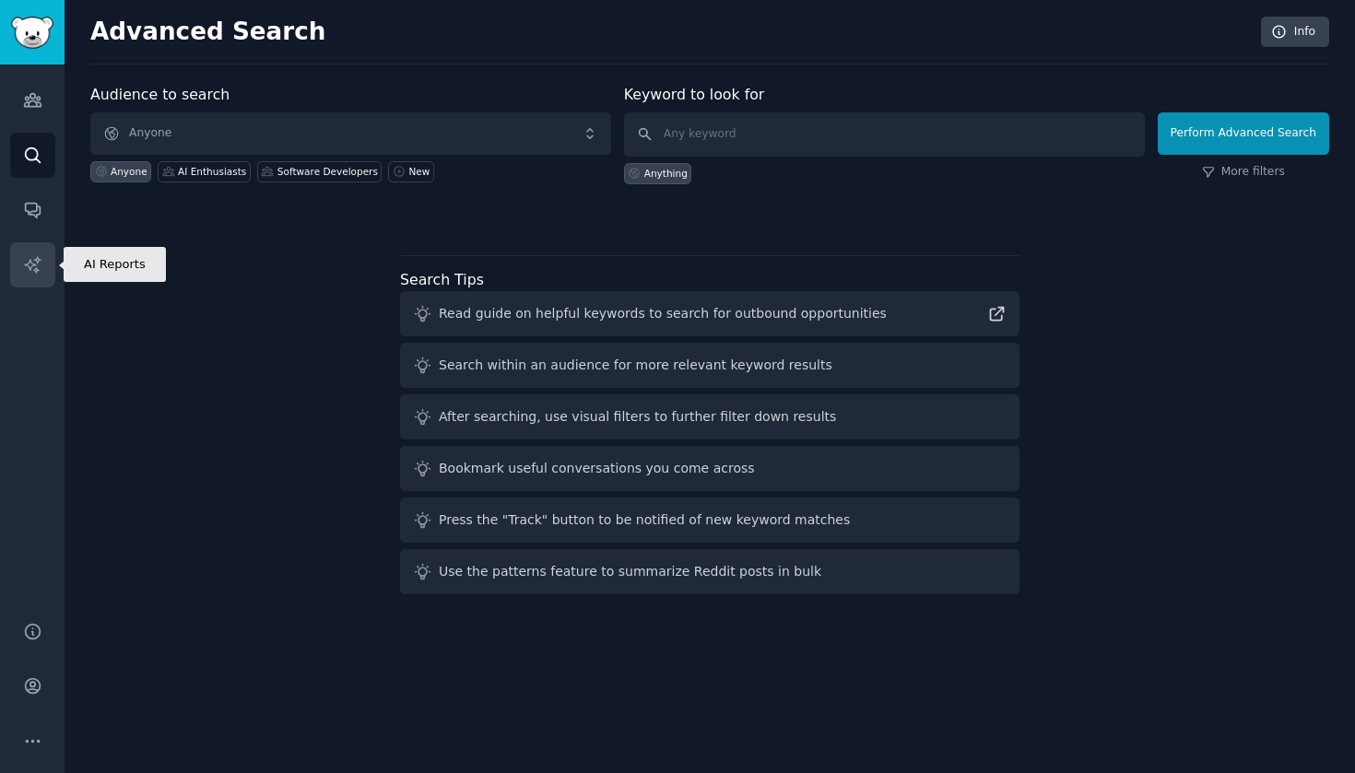
click at [37, 269] on icon "Sidebar" at bounding box center [32, 264] width 16 height 16
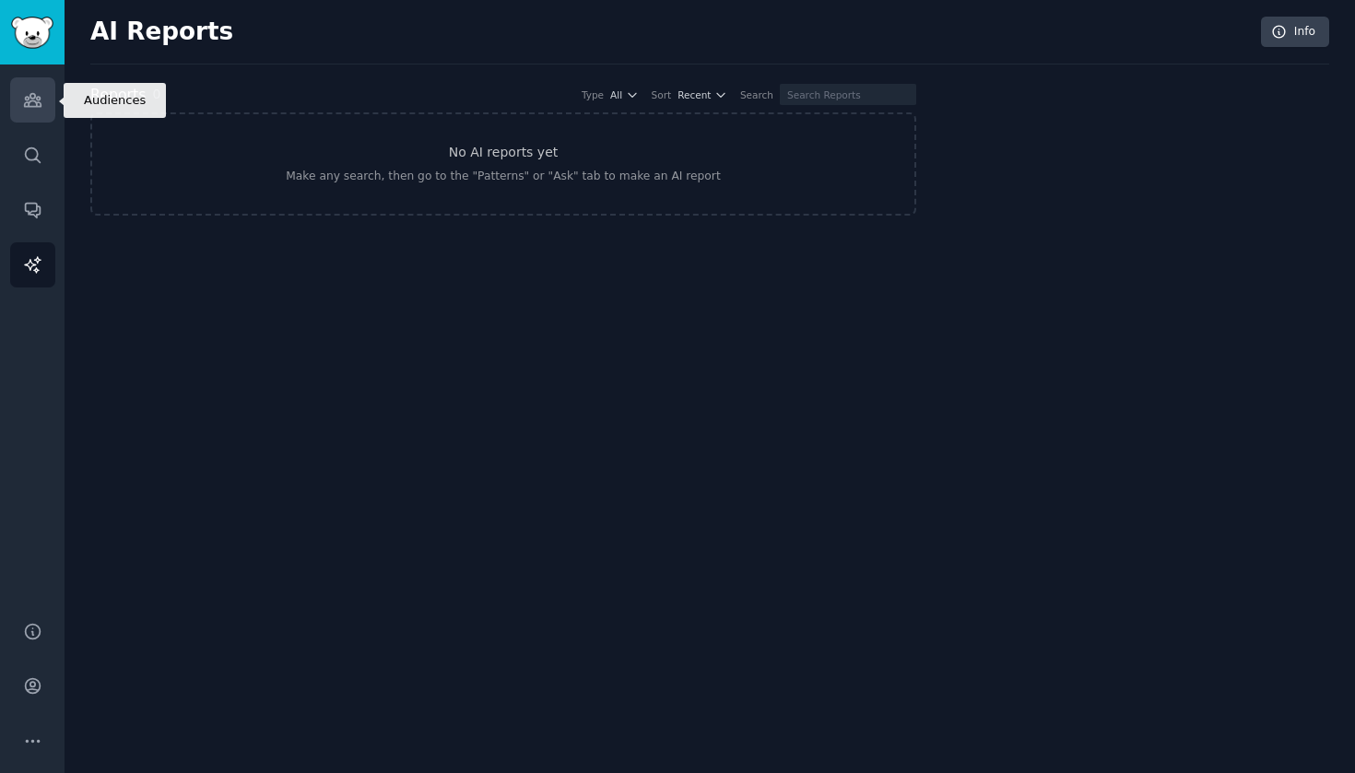
click at [30, 104] on icon "Sidebar" at bounding box center [32, 99] width 19 height 19
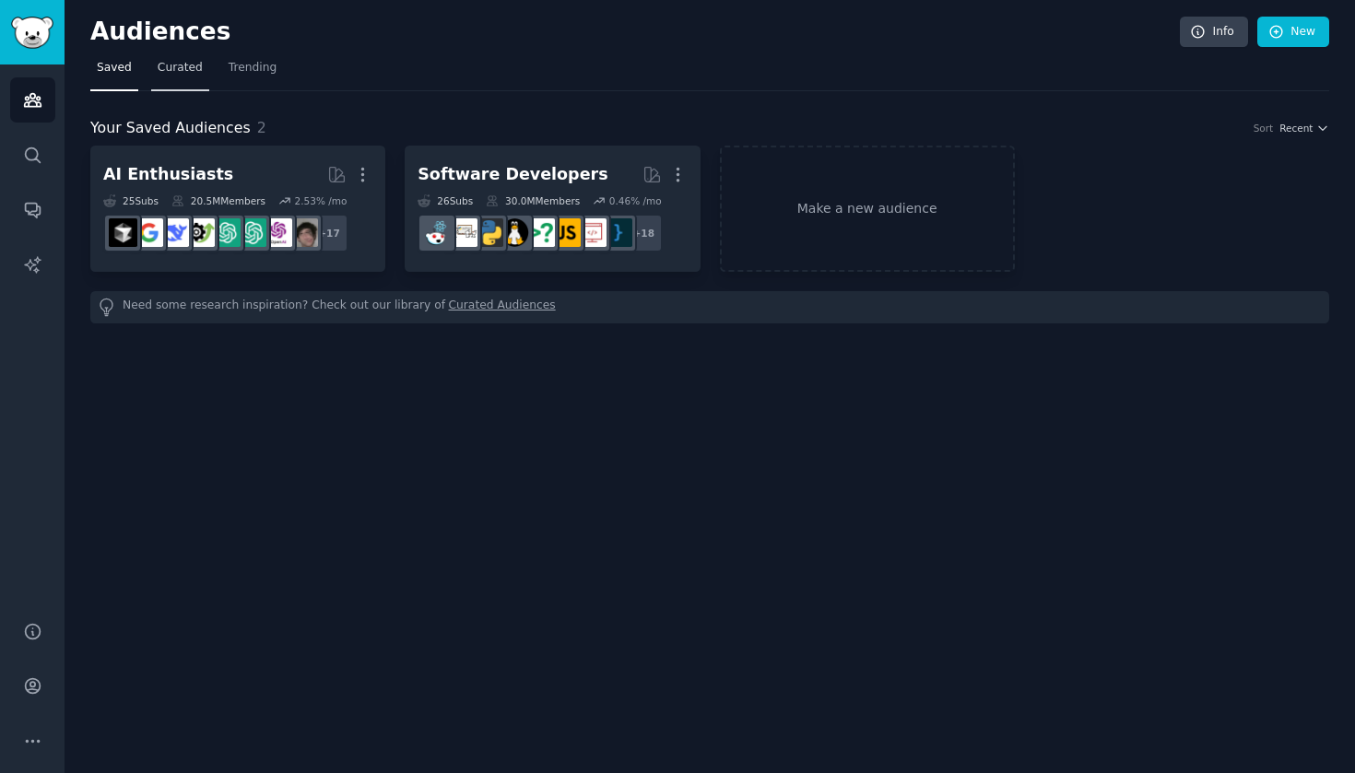
click at [194, 68] on span "Curated" at bounding box center [180, 68] width 45 height 17
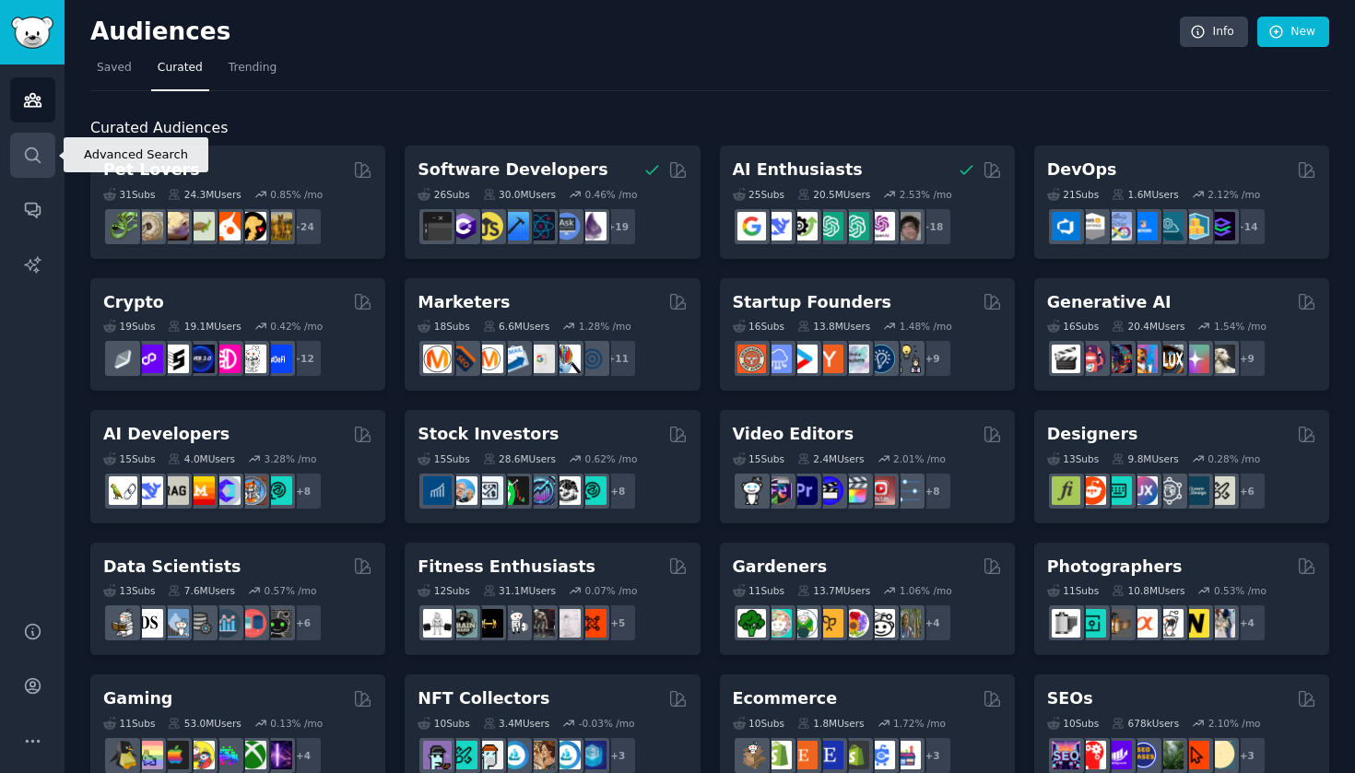
click at [41, 147] on icon "Sidebar" at bounding box center [32, 155] width 19 height 19
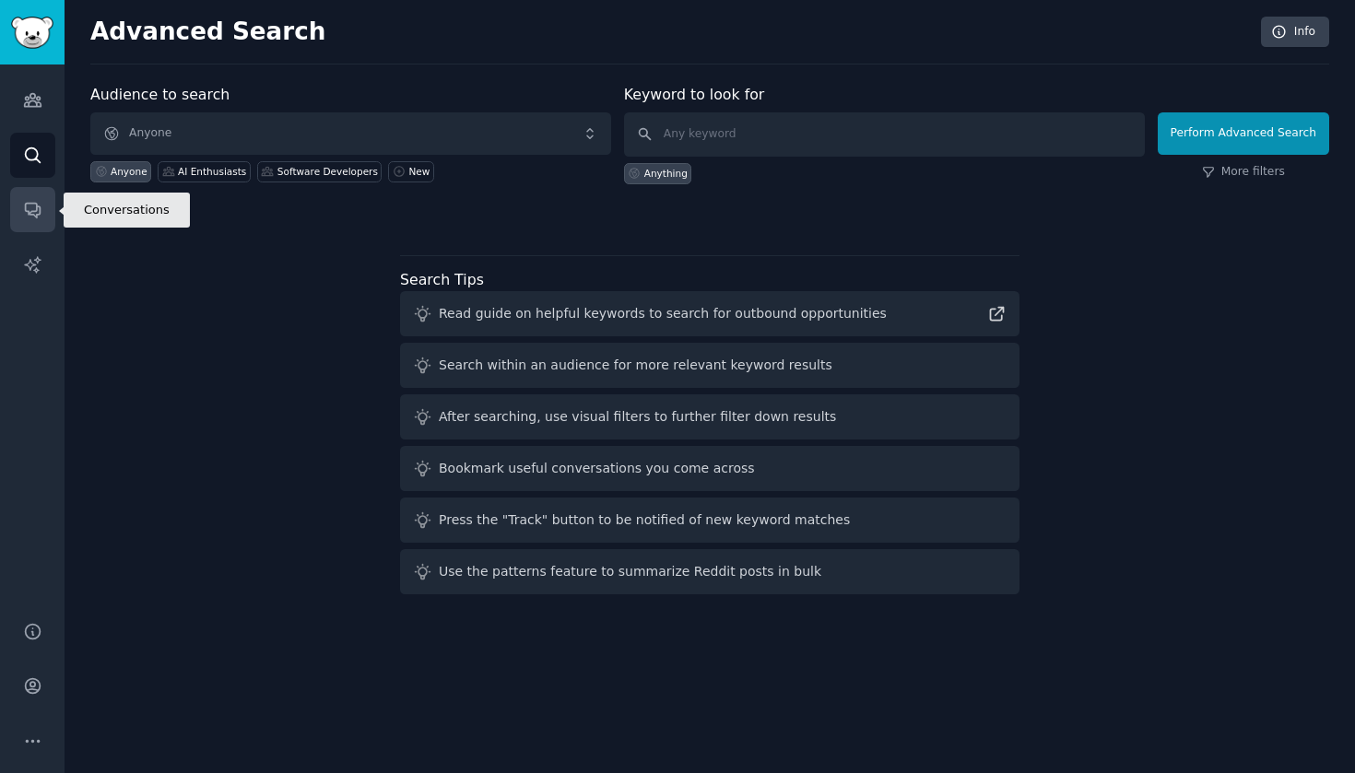
click at [26, 217] on icon "Sidebar" at bounding box center [32, 209] width 19 height 19
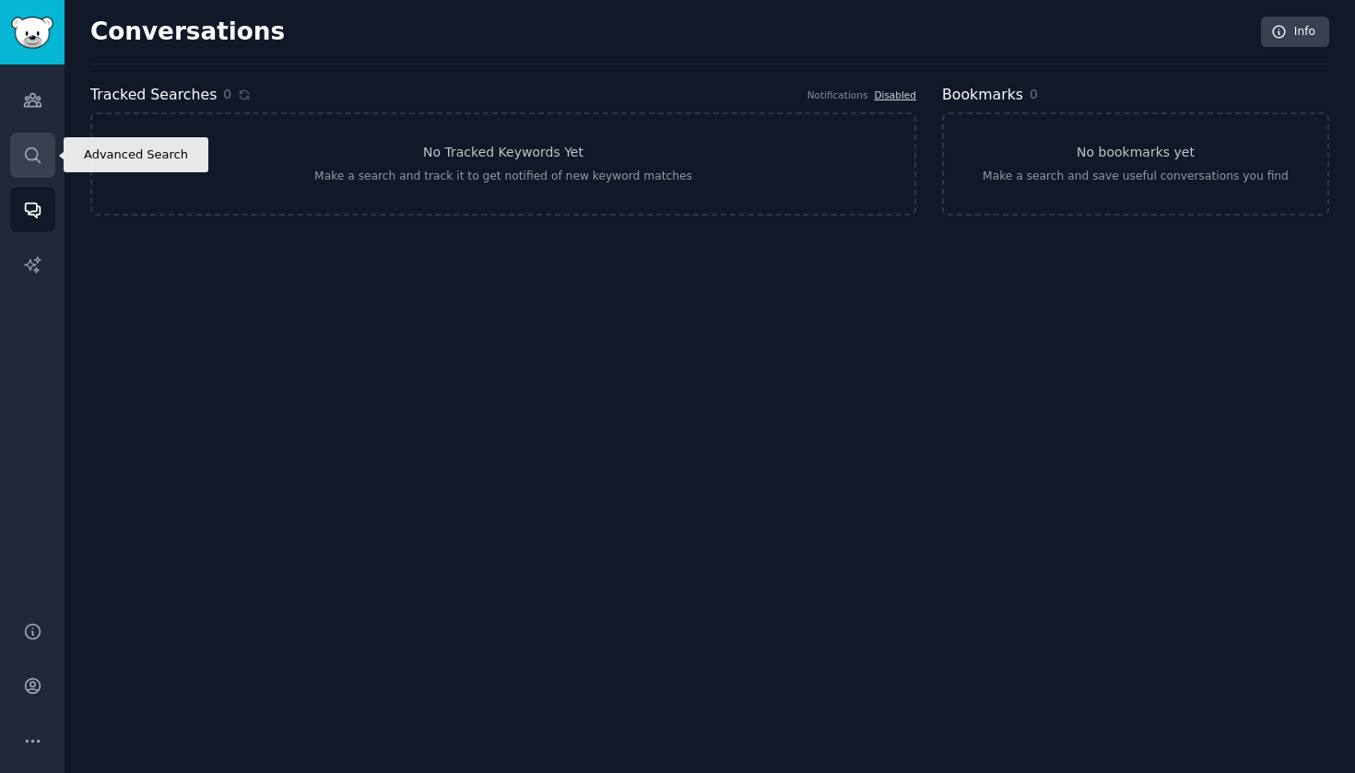
click at [26, 146] on icon "Sidebar" at bounding box center [32, 155] width 19 height 19
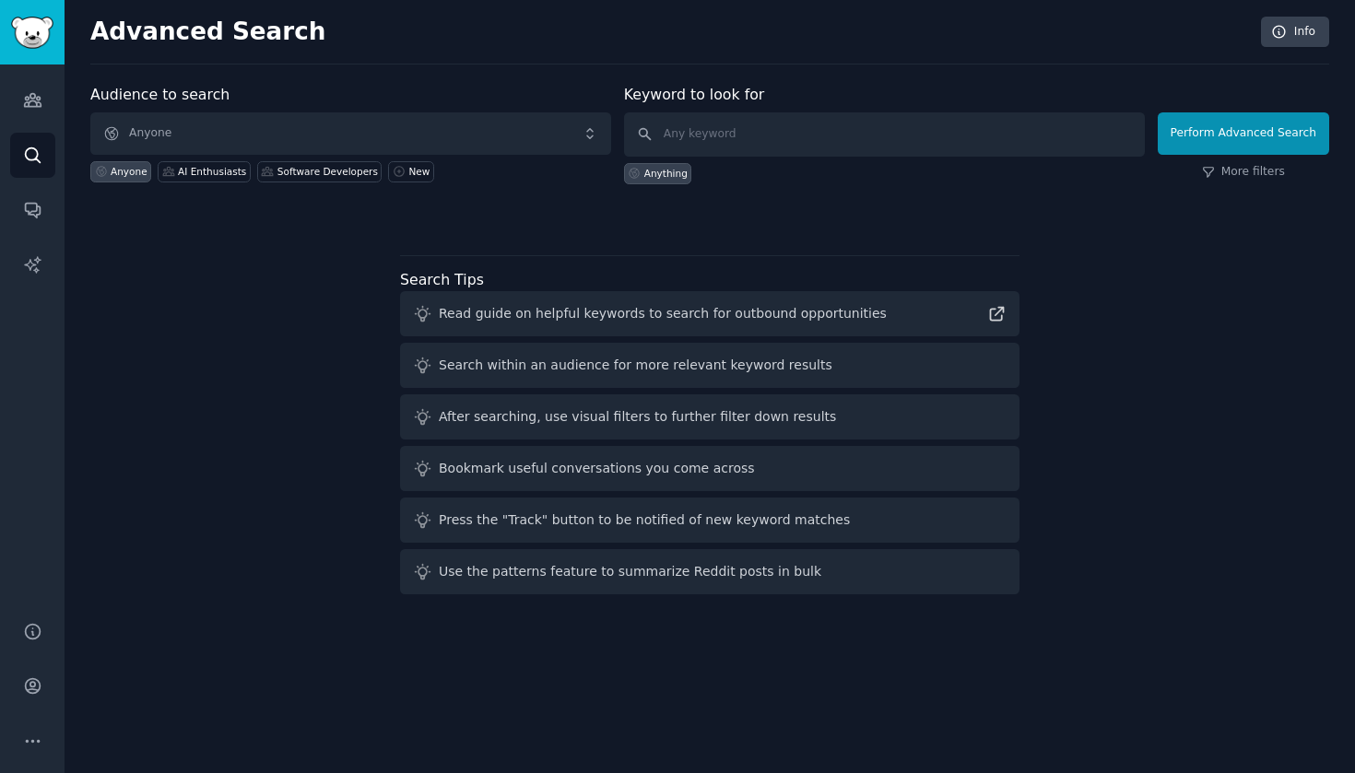
click at [237, 129] on span "Anyone" at bounding box center [350, 133] width 521 height 42
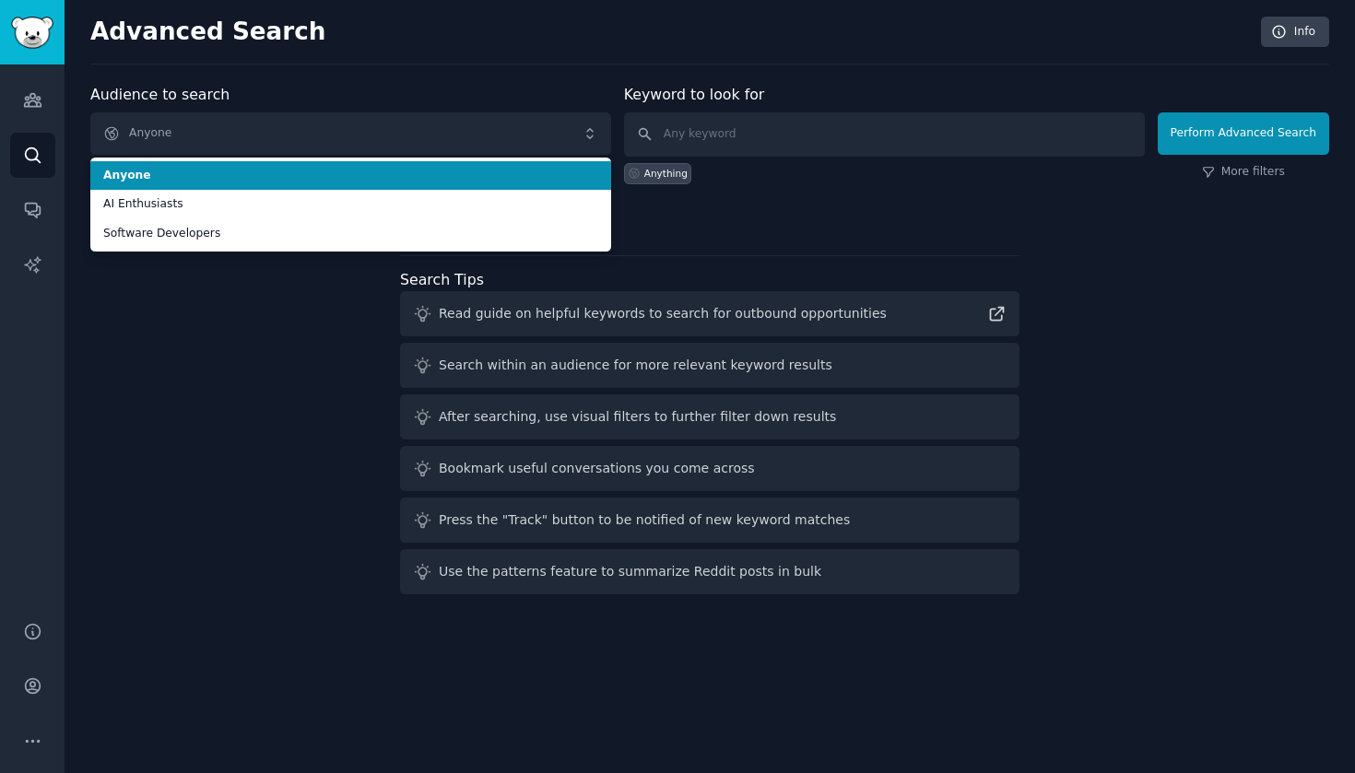
click at [228, 176] on span "Anyone" at bounding box center [350, 176] width 495 height 17
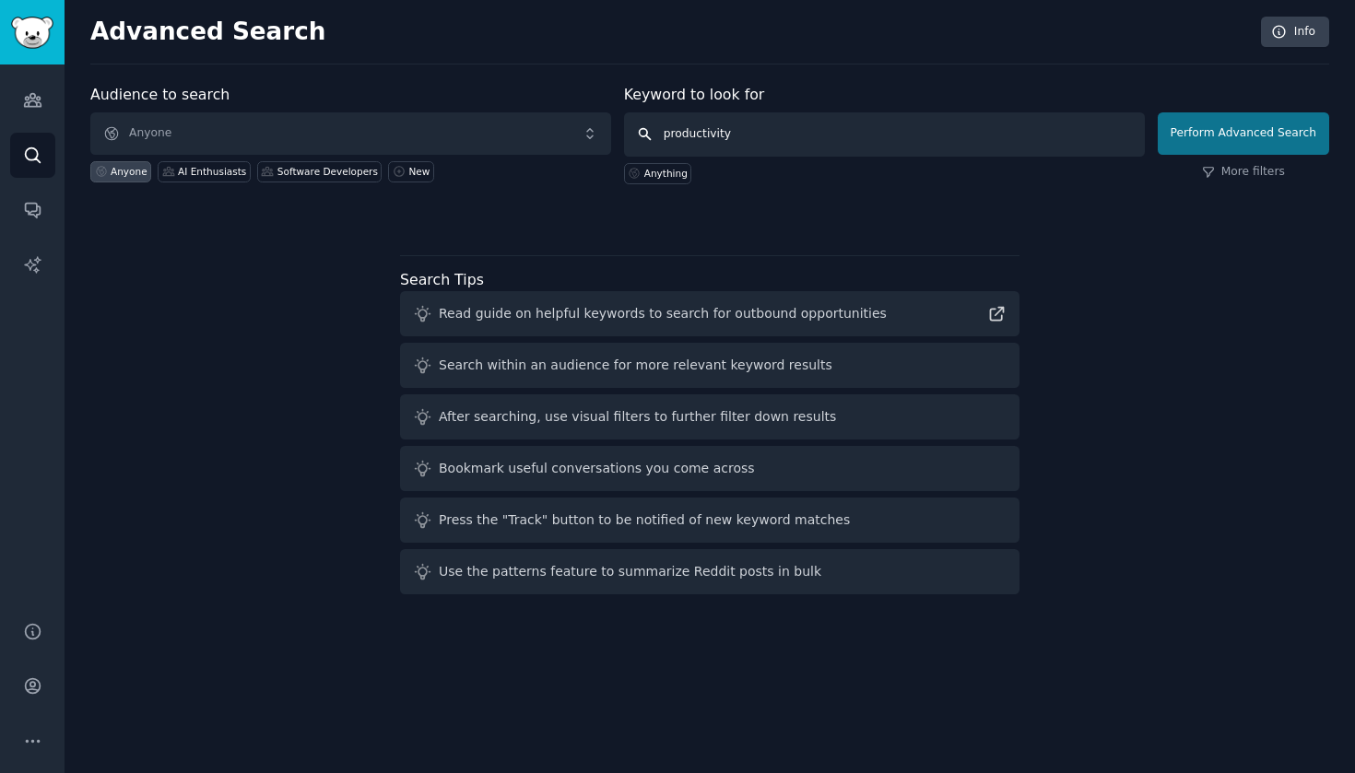
type input "productivity"
click at [1217, 128] on button "Perform Advanced Search" at bounding box center [1242, 133] width 171 height 42
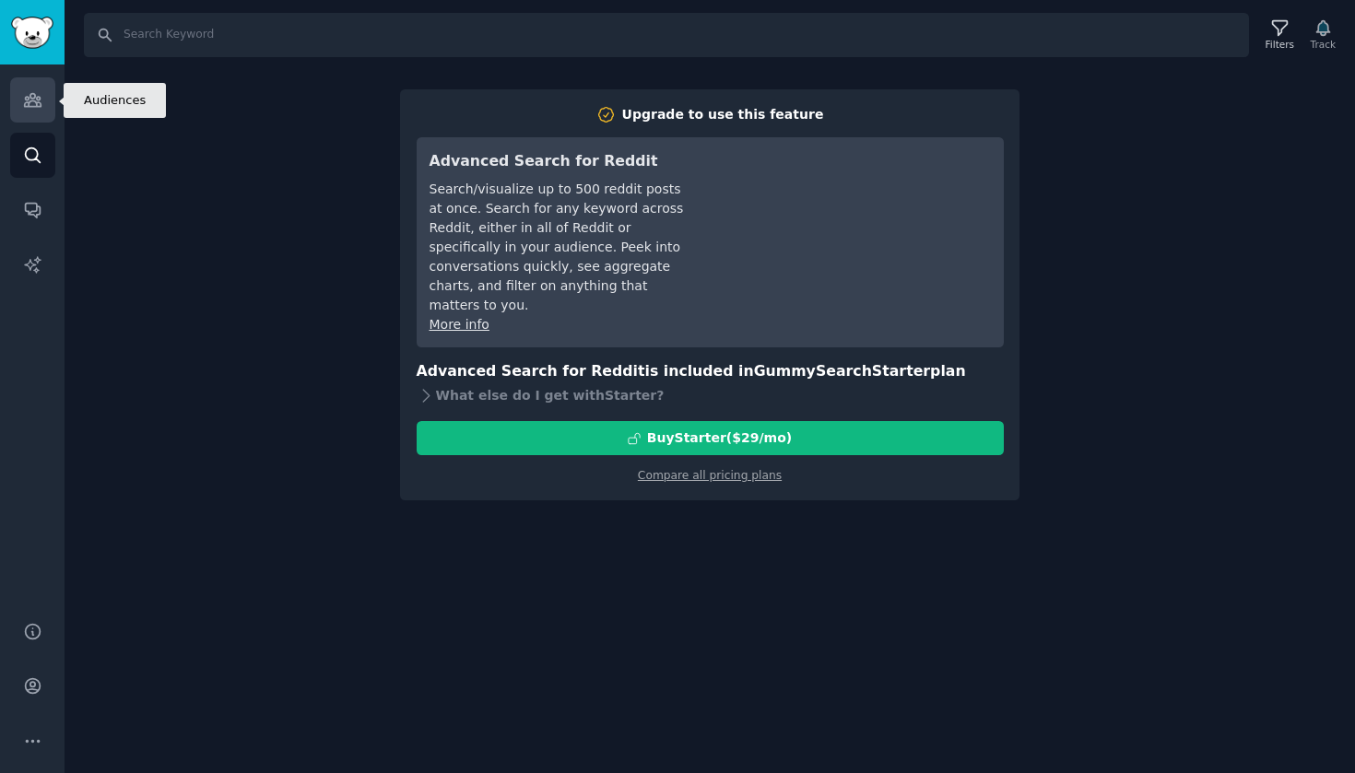
click at [25, 110] on link "Audiences" at bounding box center [32, 99] width 45 height 45
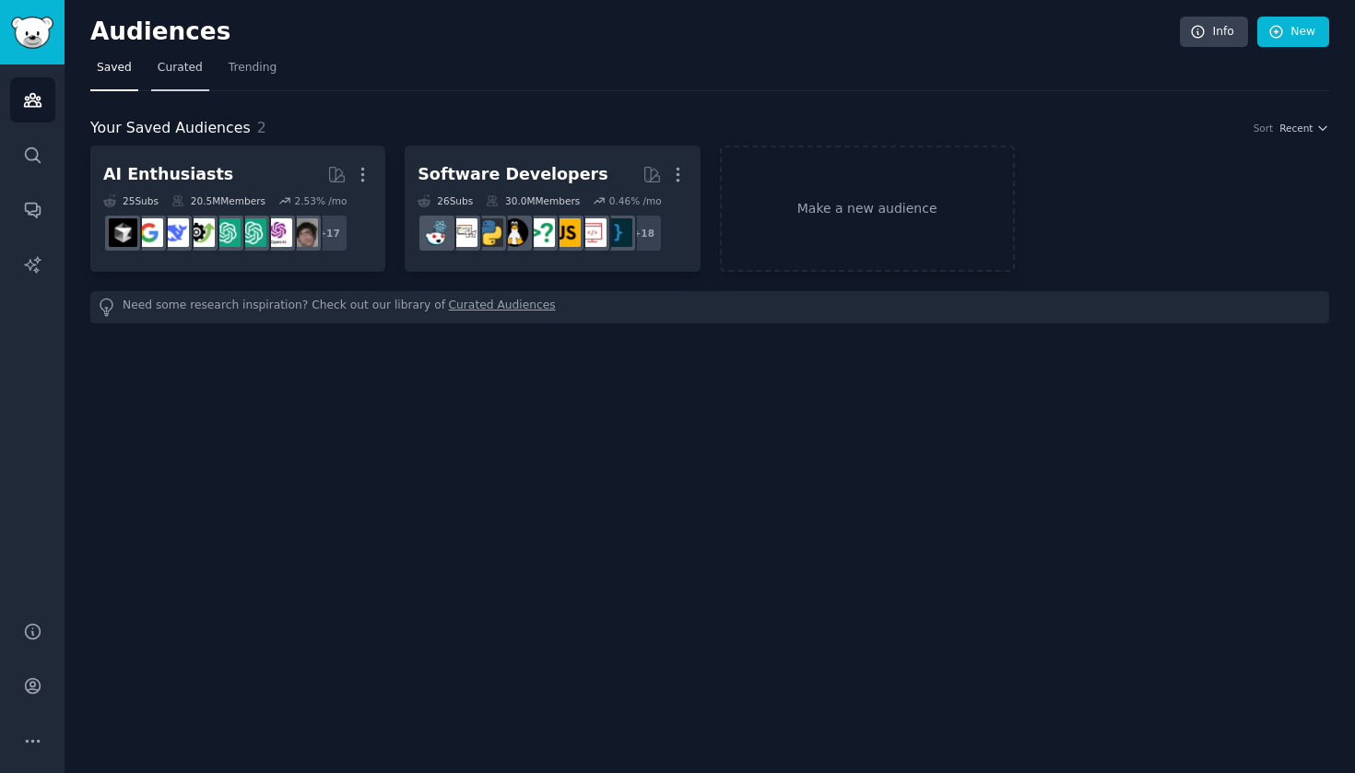
click at [192, 62] on span "Curated" at bounding box center [180, 68] width 45 height 17
